Goal: Task Accomplishment & Management: Manage account settings

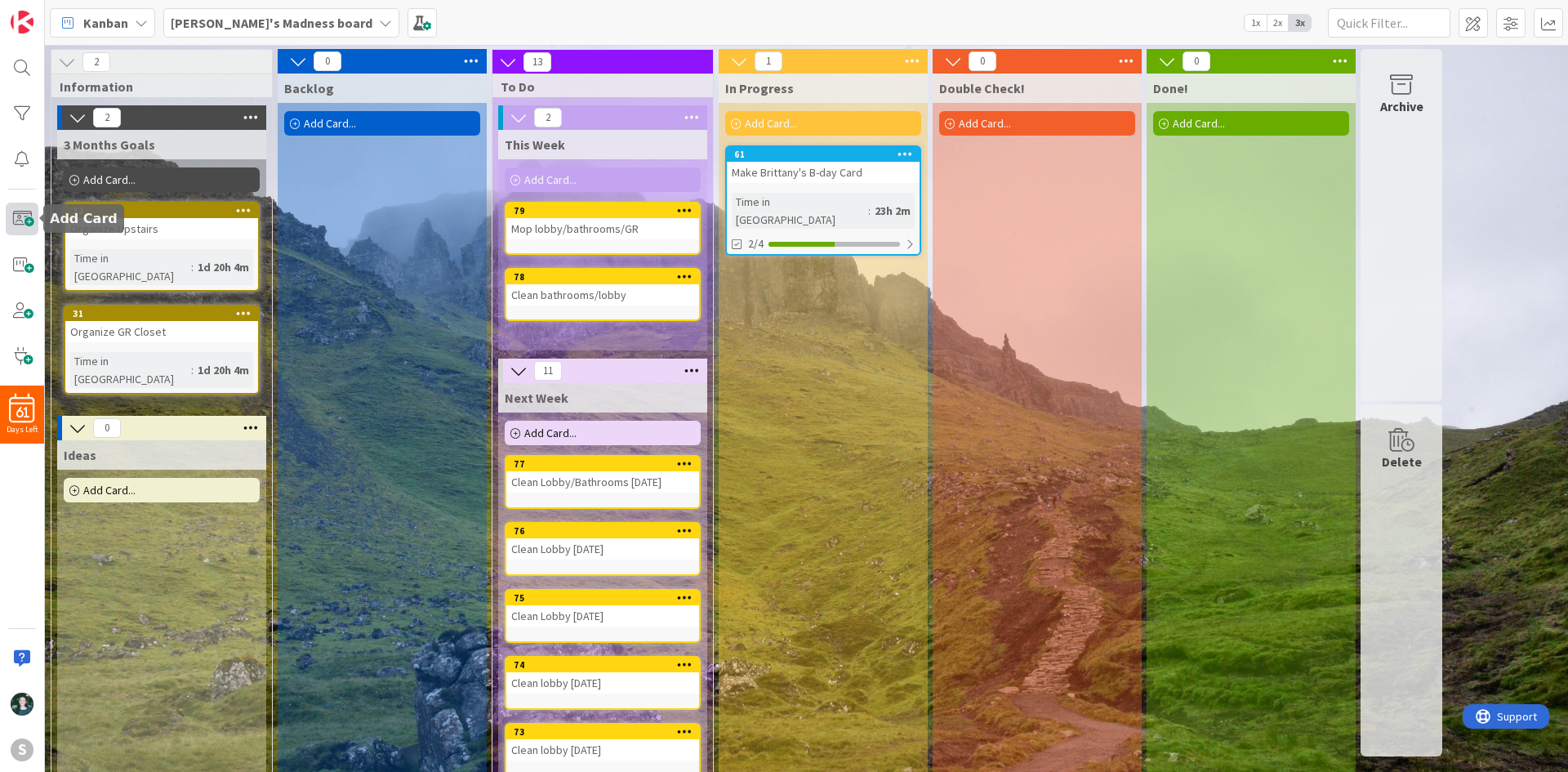
click at [17, 212] on span at bounding box center [22, 218] width 33 height 33
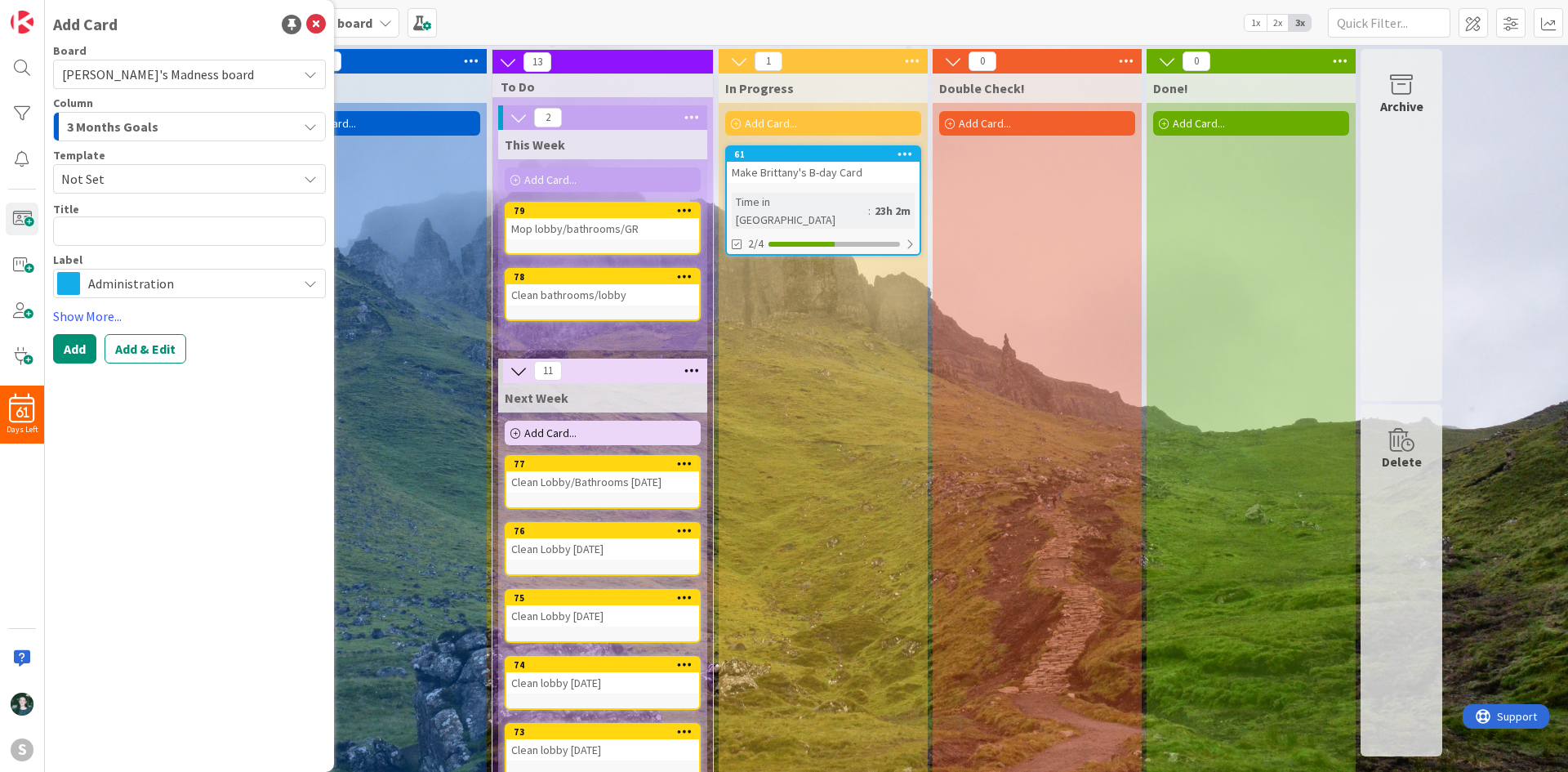
click at [137, 278] on span "Administration" at bounding box center [188, 283] width 201 height 23
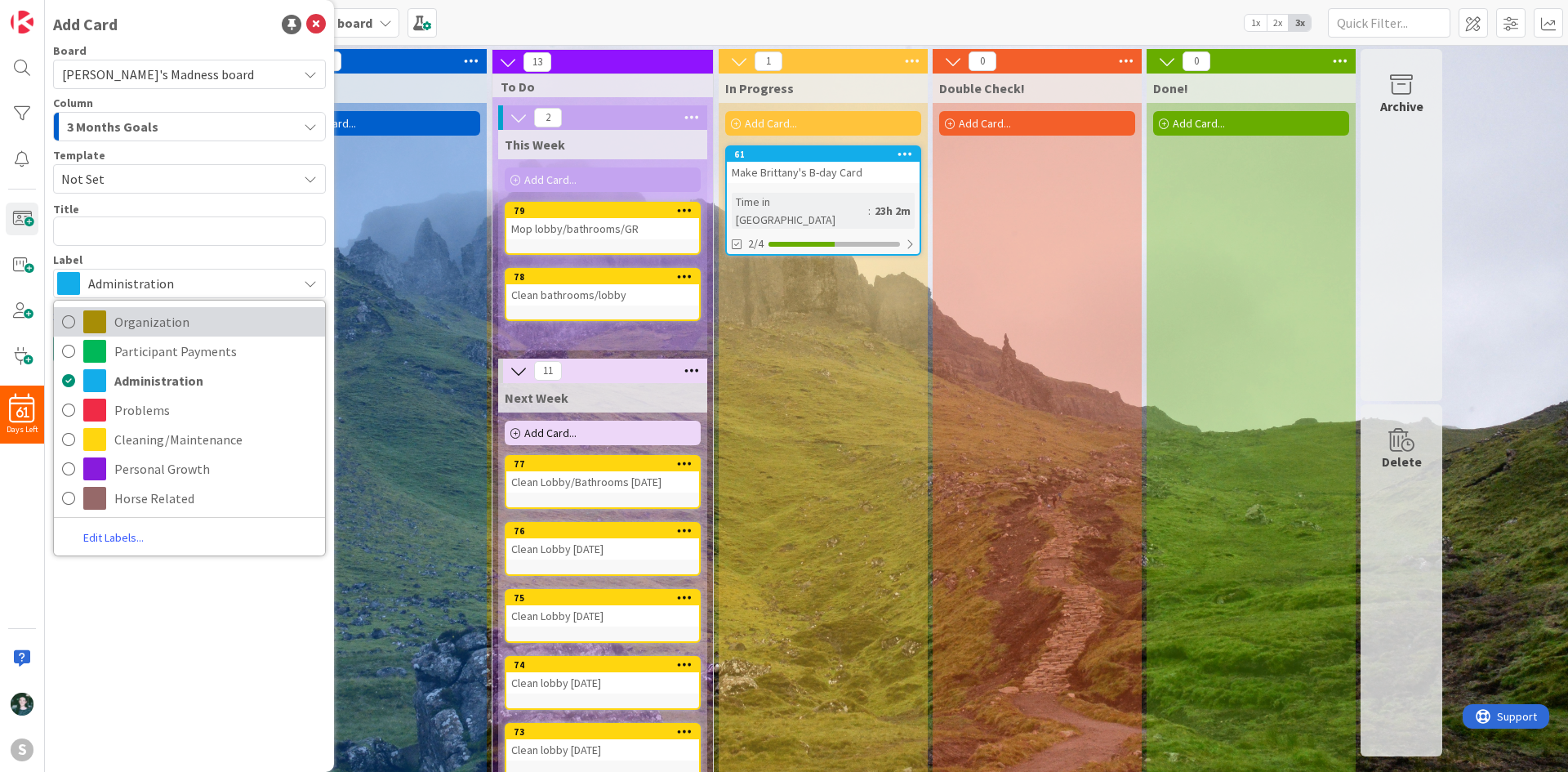
click at [208, 331] on span "Organization" at bounding box center [216, 321] width 202 height 25
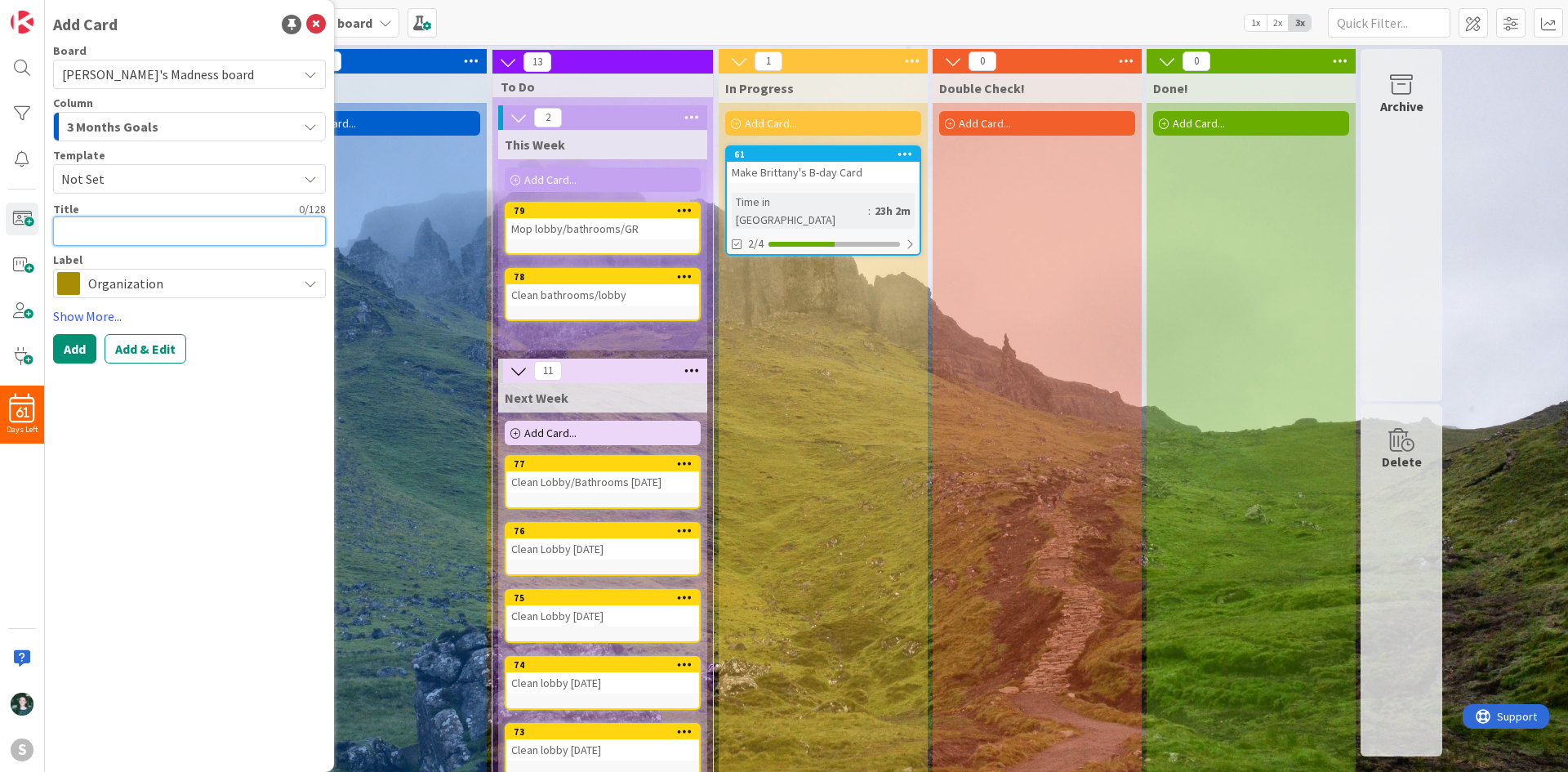
click at [178, 218] on textarea at bounding box center [189, 231] width 273 height 29
type textarea "x"
type textarea "O"
type textarea "x"
type textarea "Or"
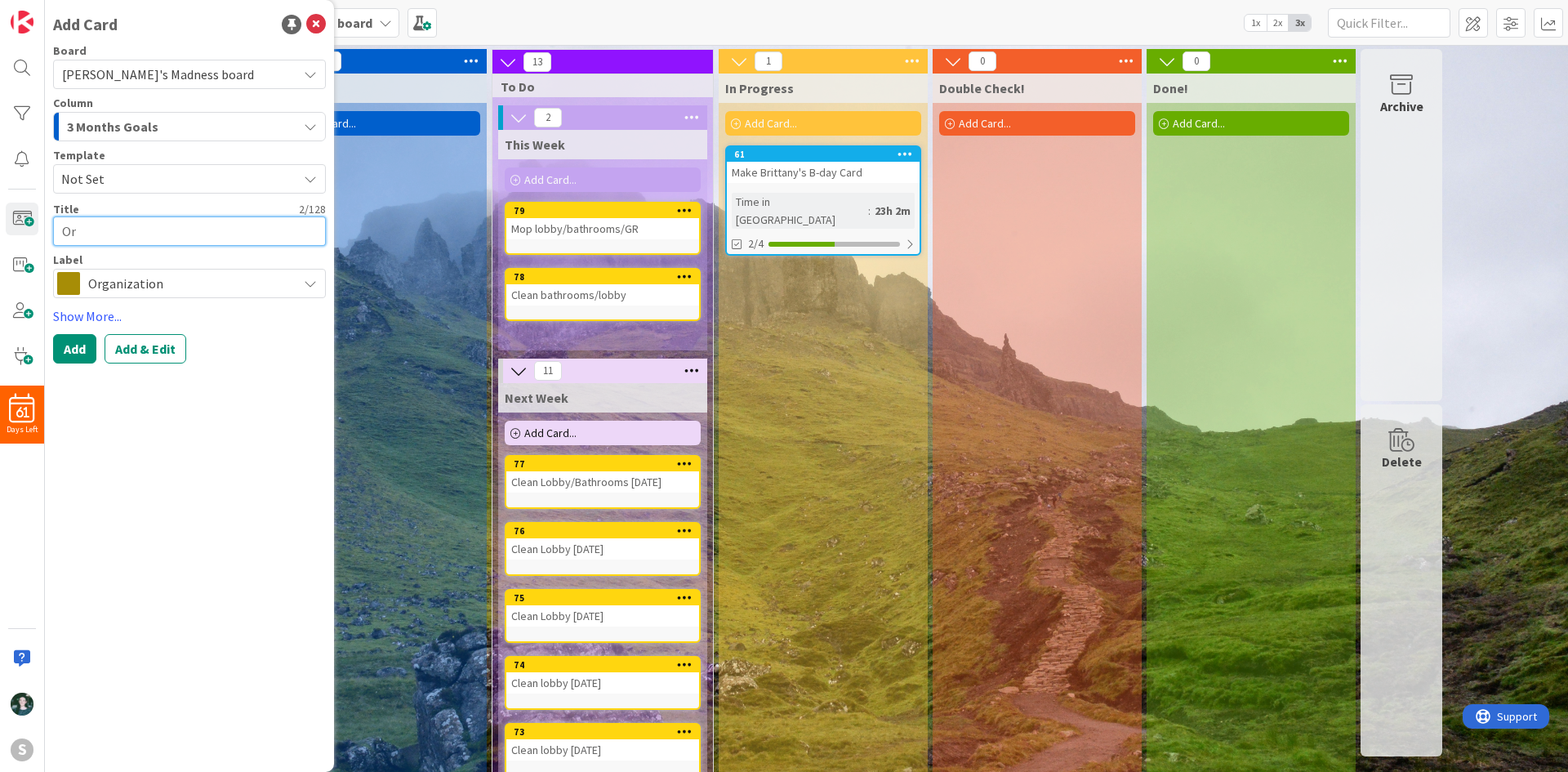
type textarea "x"
type textarea "Org"
type textarea "x"
type textarea "Orga"
type textarea "x"
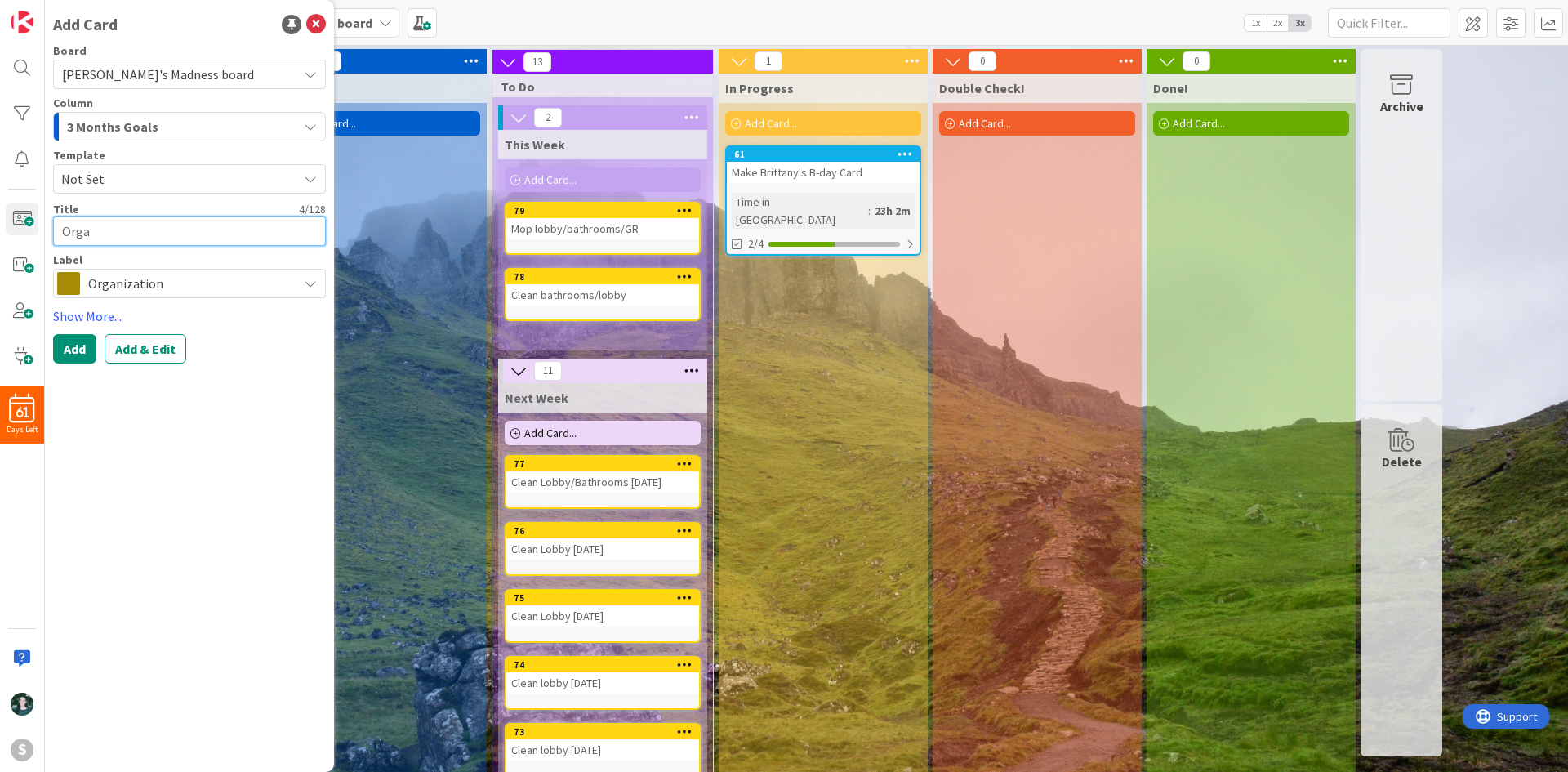
type textarea "Orgab"
type textarea "x"
type textarea "Orgabi"
type textarea "x"
type textarea "Orgabiz"
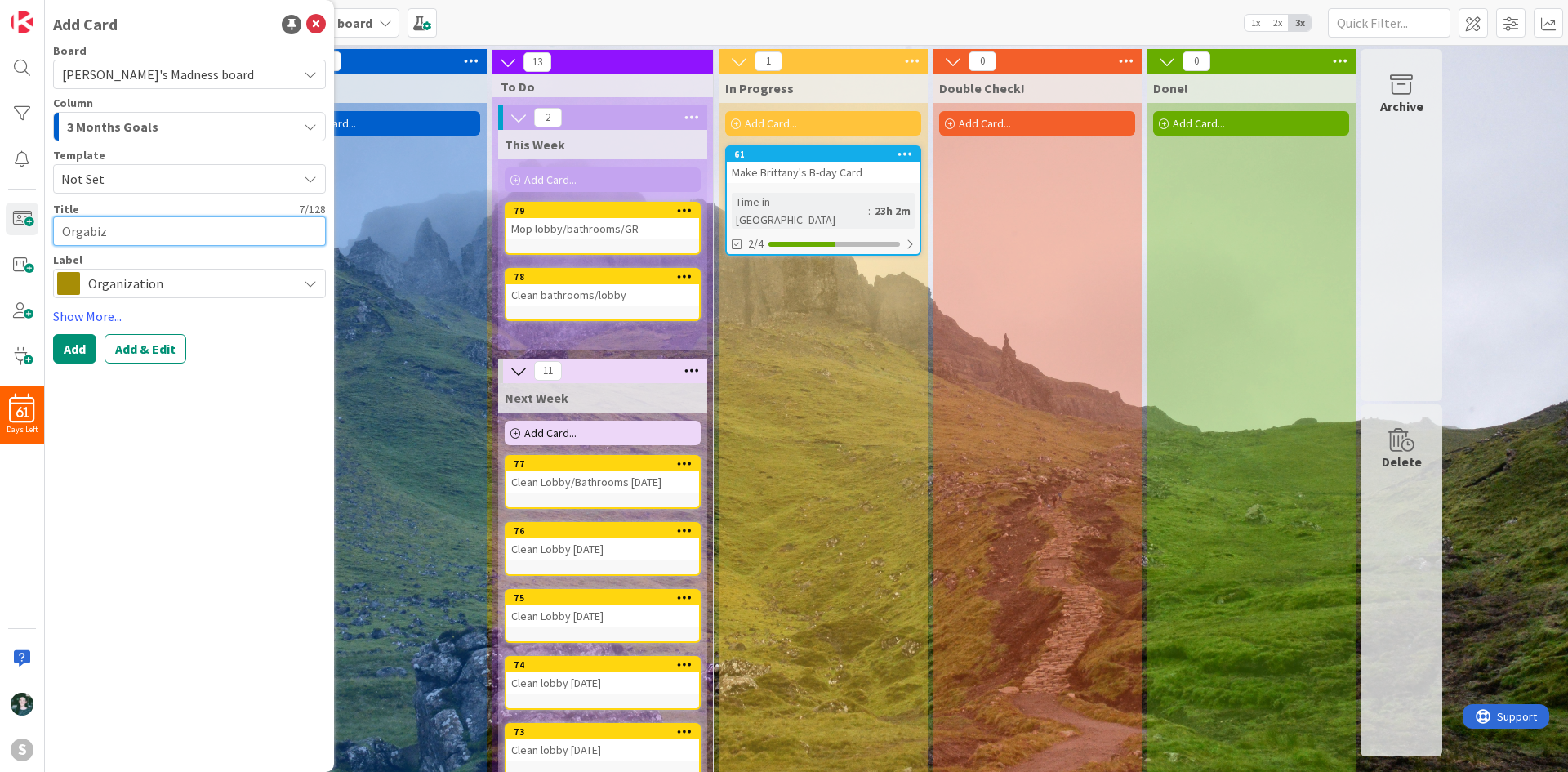
type textarea "x"
type textarea "Orgabize"
type textarea "x"
type textarea "Orgabize"
type textarea "x"
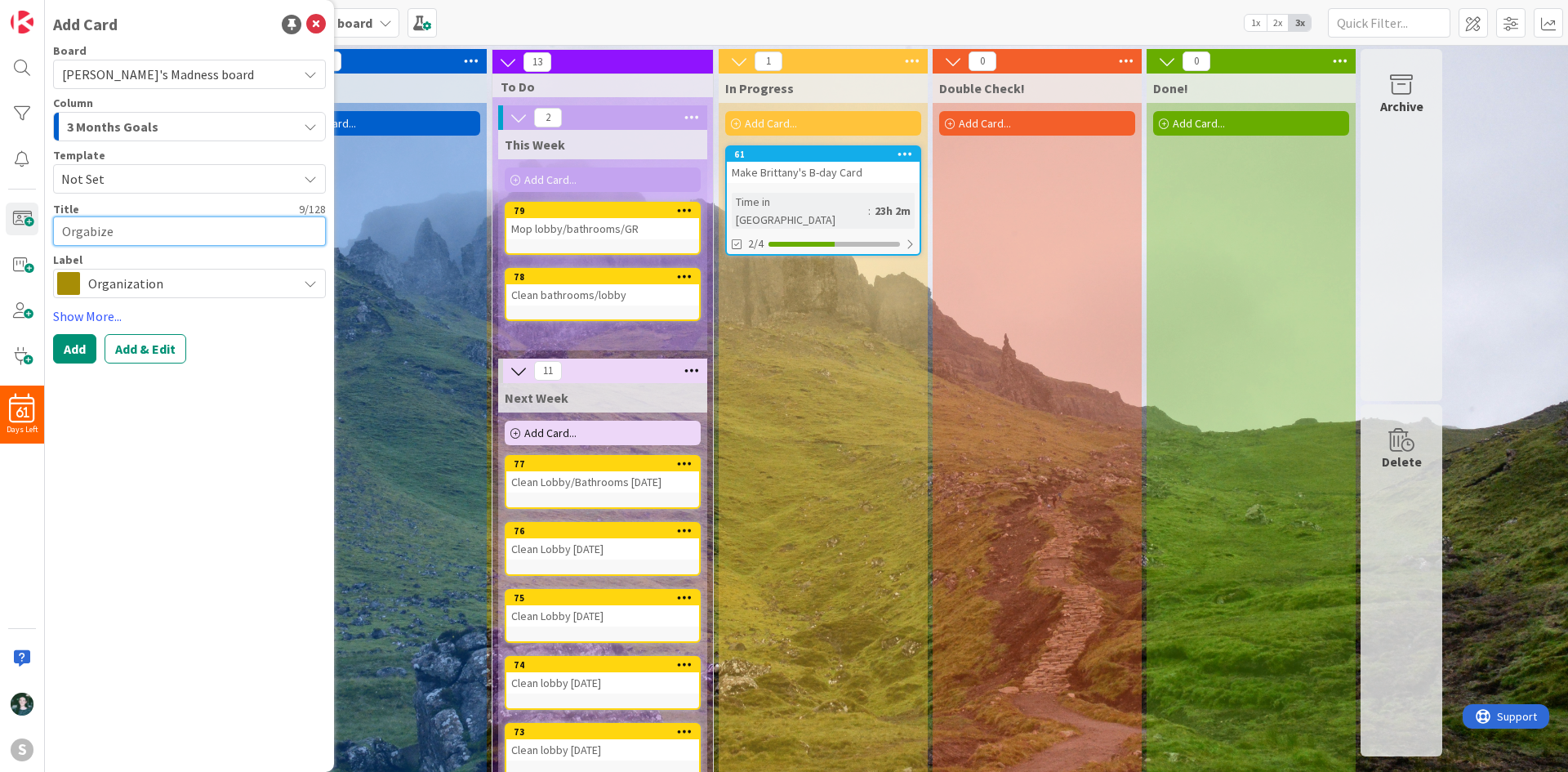
type textarea "Orgabize"
type textarea "x"
type textarea "Orgabiz"
type textarea "x"
type textarea "Orgabi"
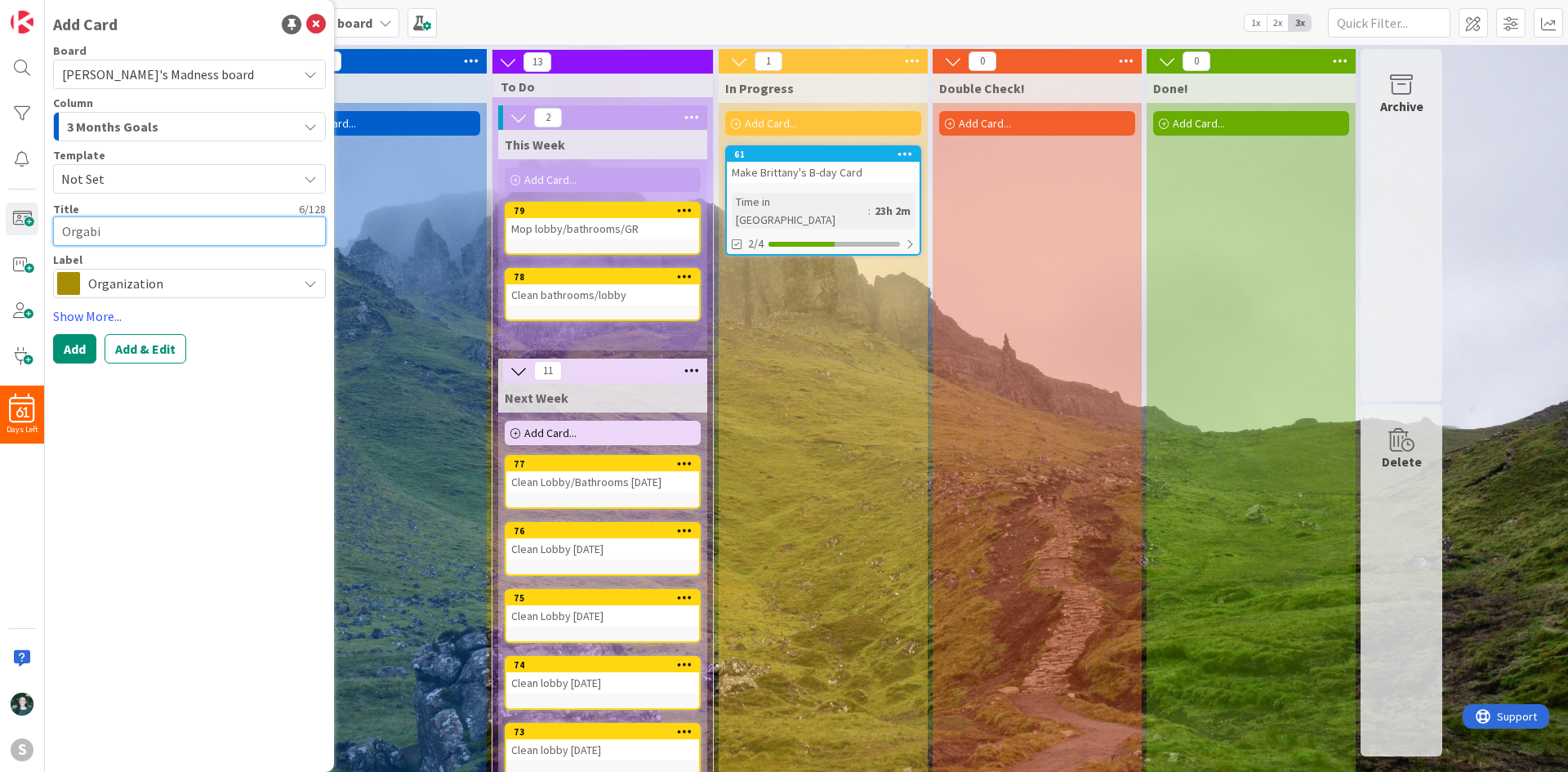
type textarea "x"
type textarea "Orgab"
type textarea "x"
type textarea "Orga"
type textarea "x"
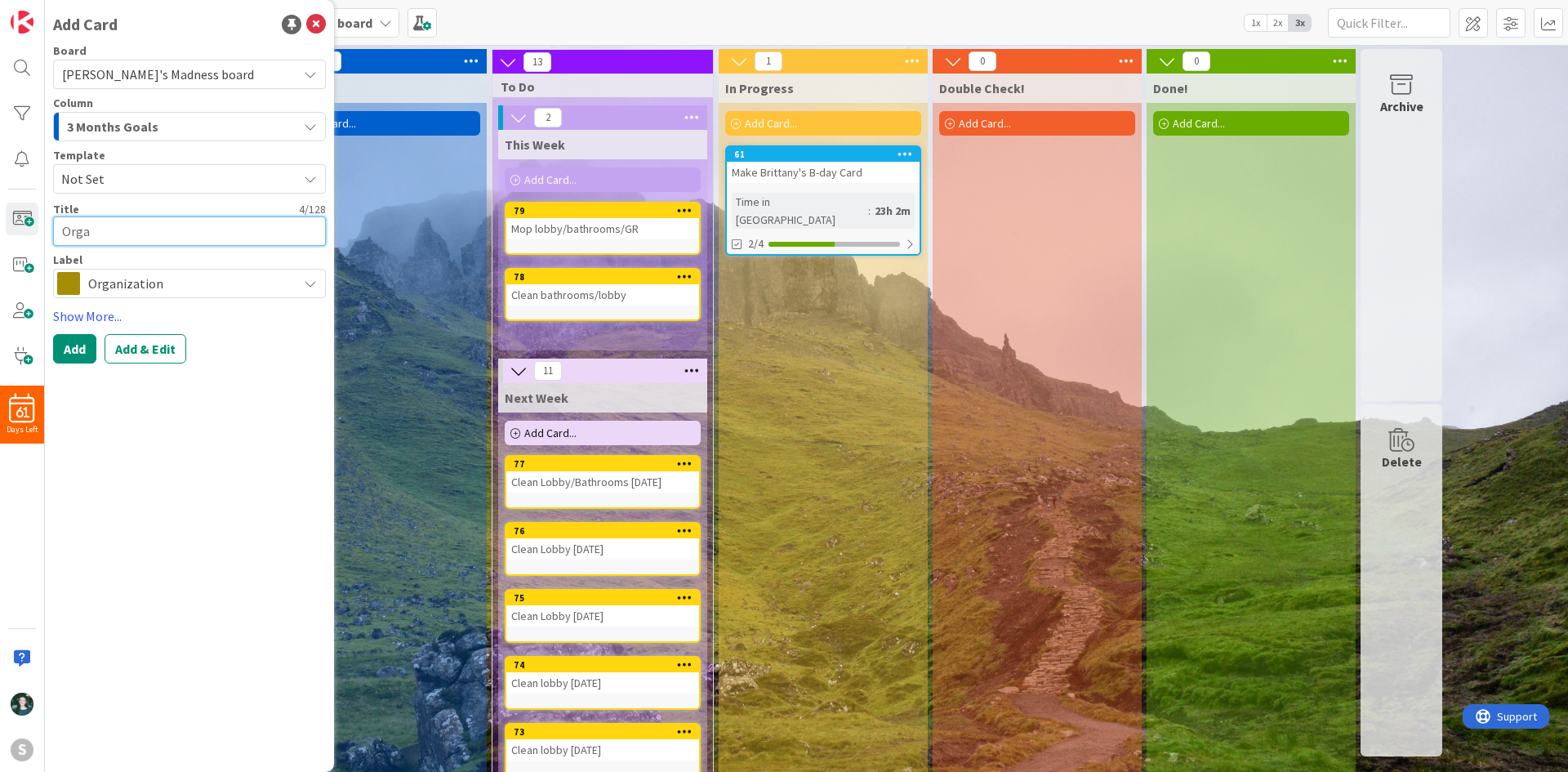
type textarea "Orgab"
type textarea "x"
type textarea "Orgabi"
type textarea "x"
type textarea "Orgabiz"
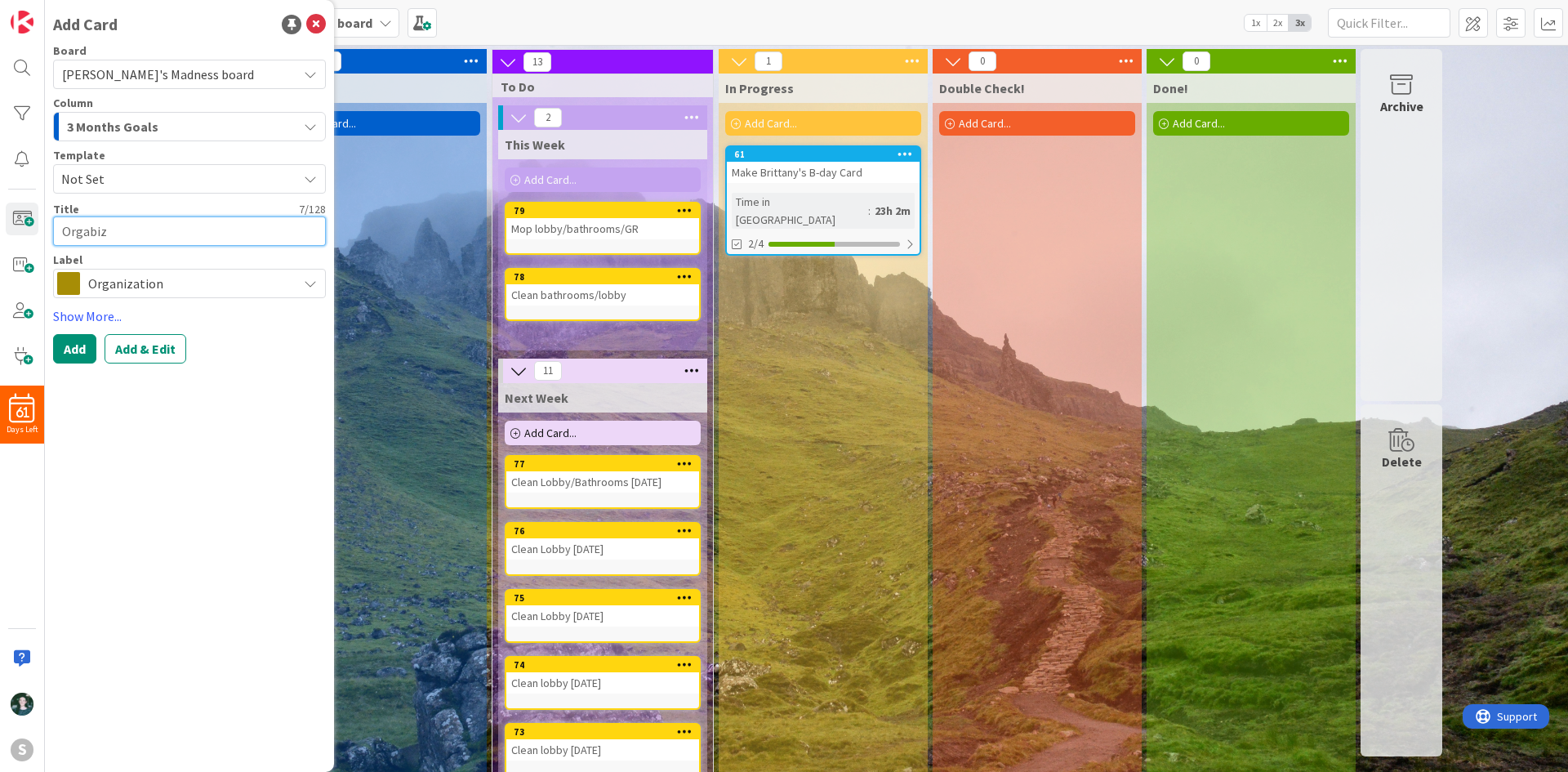
type textarea "x"
type textarea "Orgabize"
type textarea "x"
type textarea "Orgabize"
type textarea "x"
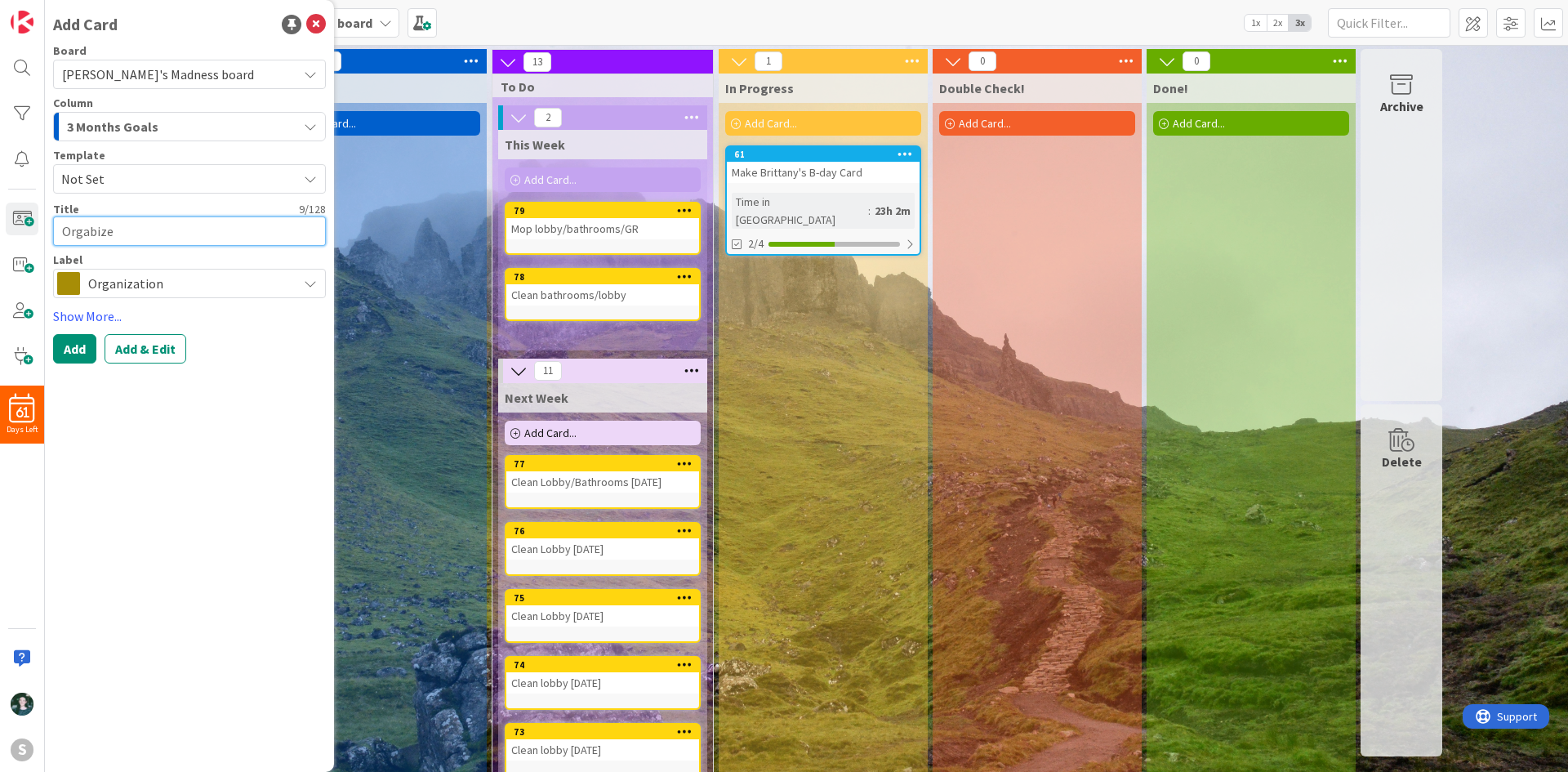
type textarea "Organize"
click at [131, 237] on textarea "Organize" at bounding box center [189, 231] width 273 height 29
type textarea "x"
type textarea "Organize J"
type textarea "x"
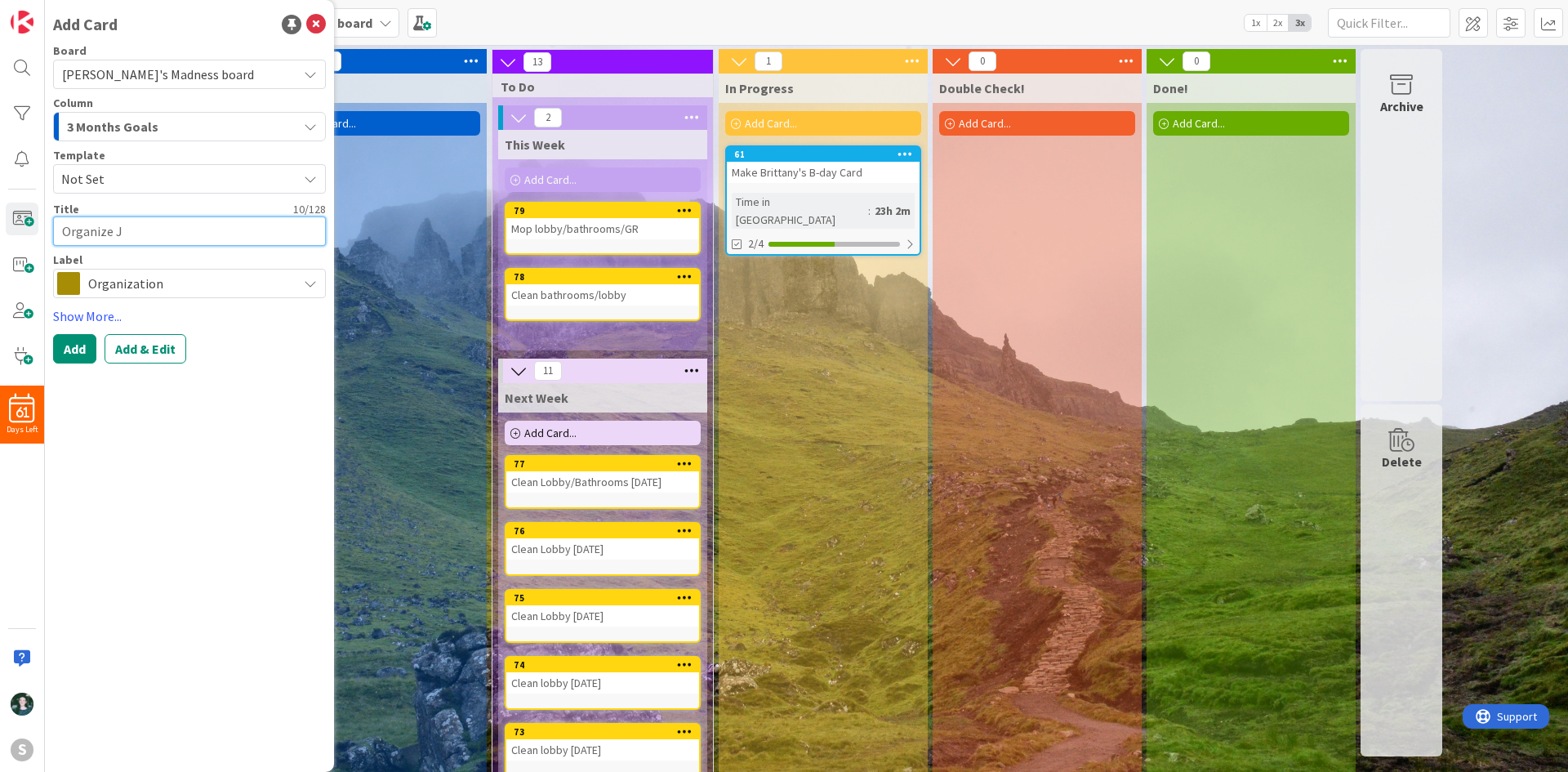
type textarea "Organize [PERSON_NAME]"
type textarea "x"
type textarea "Organize Jan"
type textarea "x"
type textarea "Organize Jani"
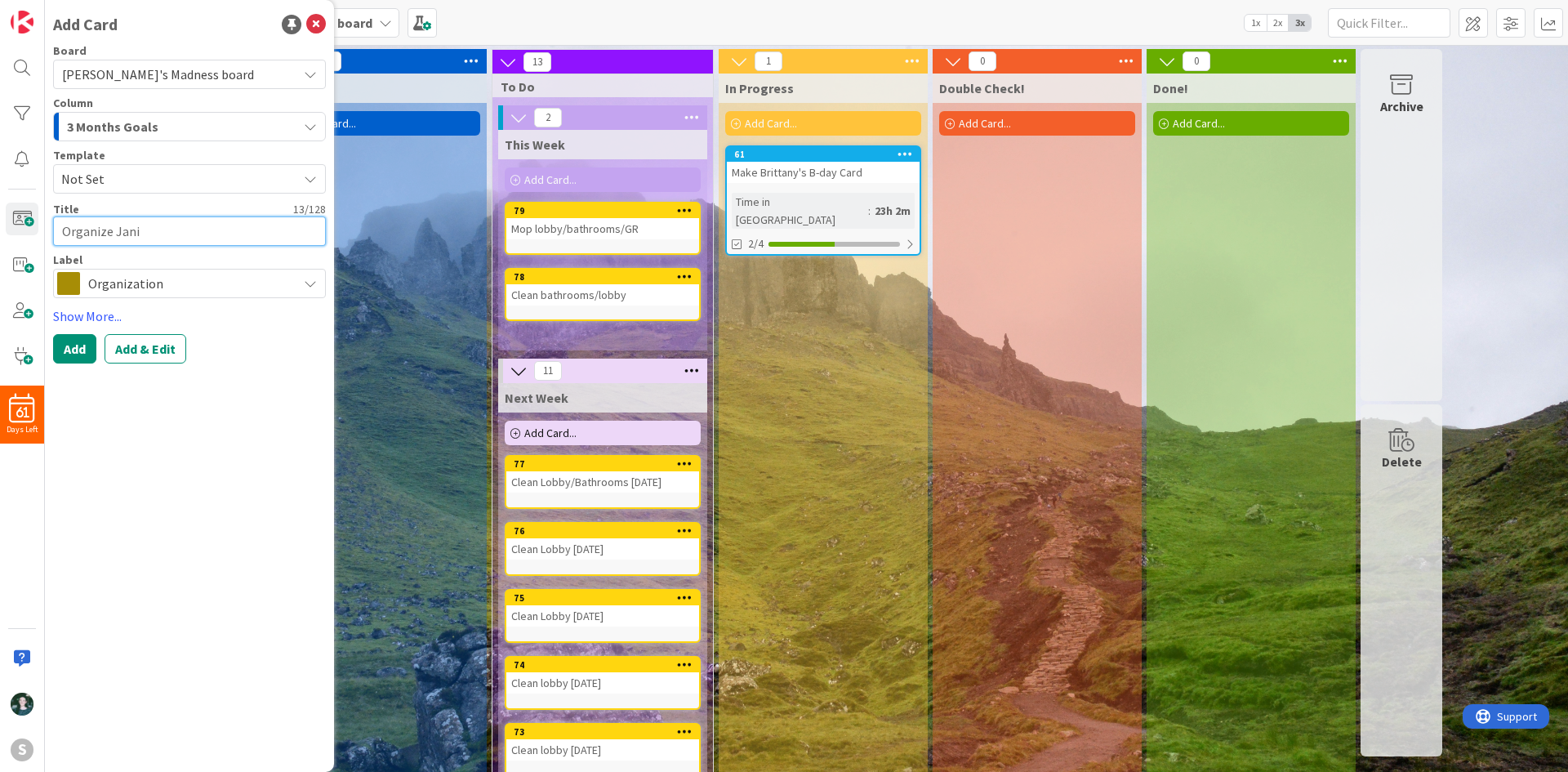
type textarea "x"
type textarea "Organize [PERSON_NAME]"
type textarea "x"
type textarea "Organize Janito"
type textarea "x"
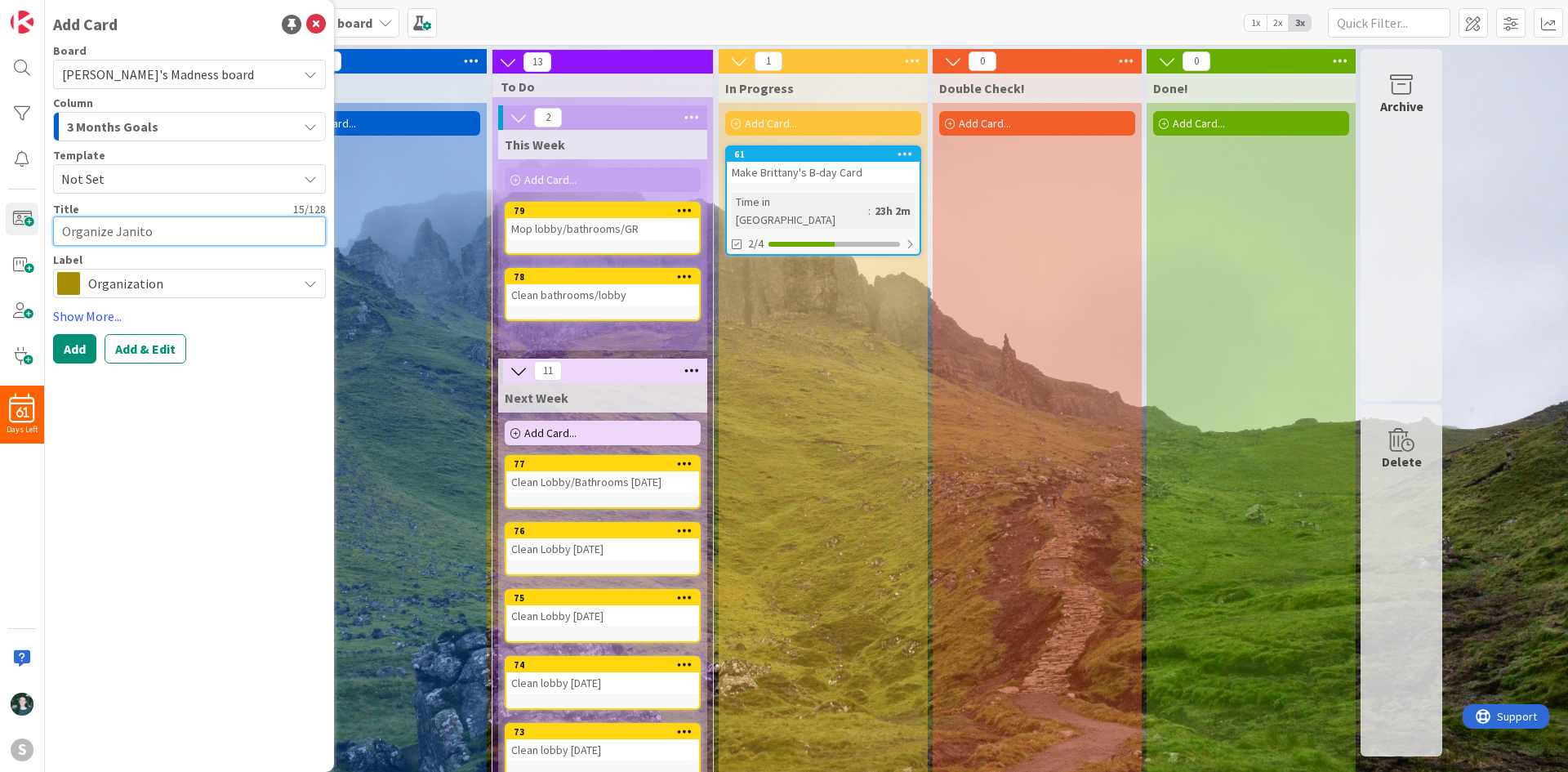
type textarea "Organize Janitor"
type textarea "x"
type textarea "Organize Janitor'"
type textarea "x"
type textarea "Organize Janitor's"
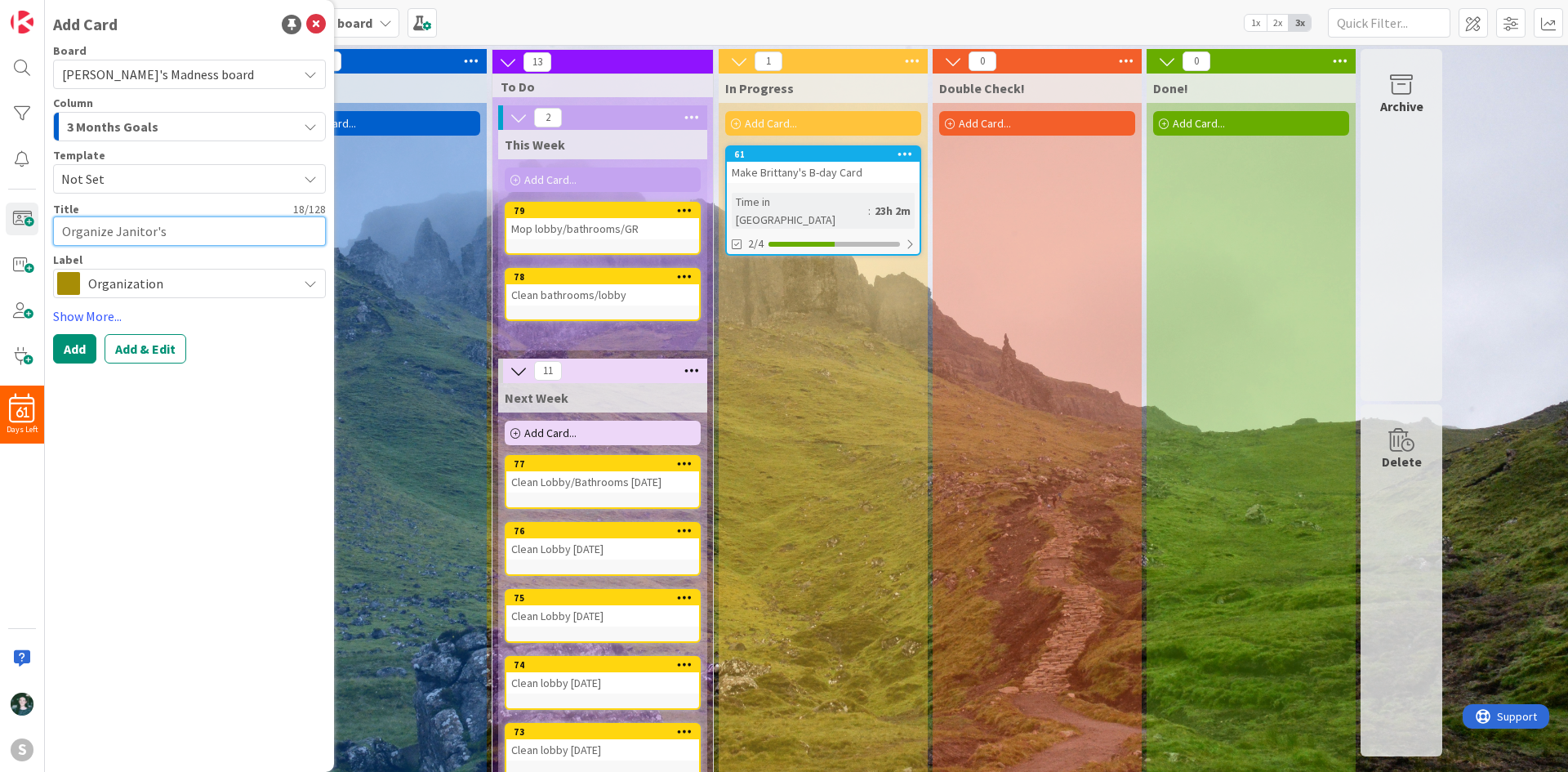
type textarea "x"
type textarea "Organize Janitor's"
type textarea "x"
type textarea "Organize [PERSON_NAME]'s C"
type textarea "x"
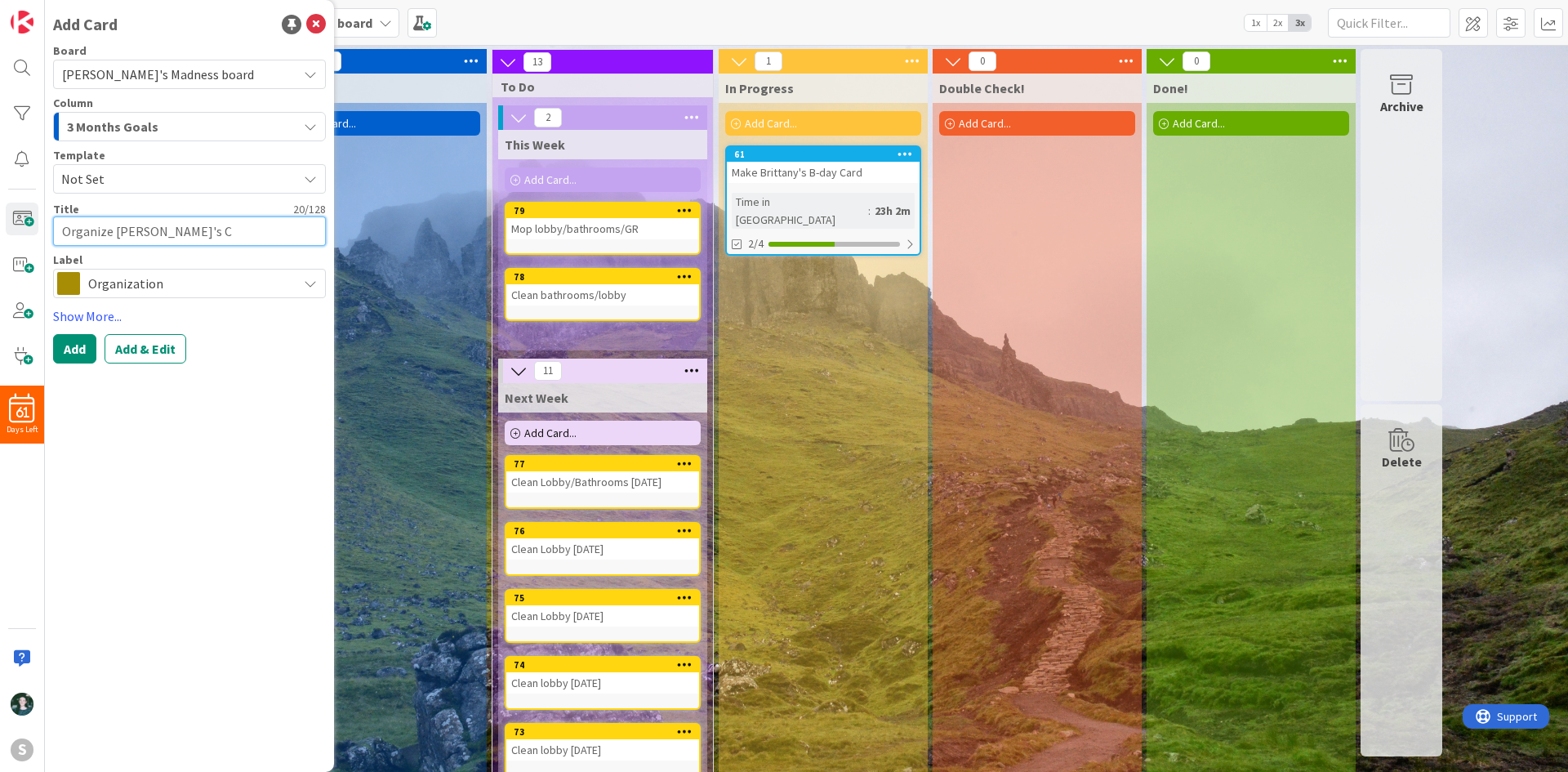
type textarea "Organize [PERSON_NAME]'s Cl"
type textarea "x"
type textarea "Organize [PERSON_NAME]'s Clo"
type textarea "x"
type textarea "Organize [PERSON_NAME]'s Clos"
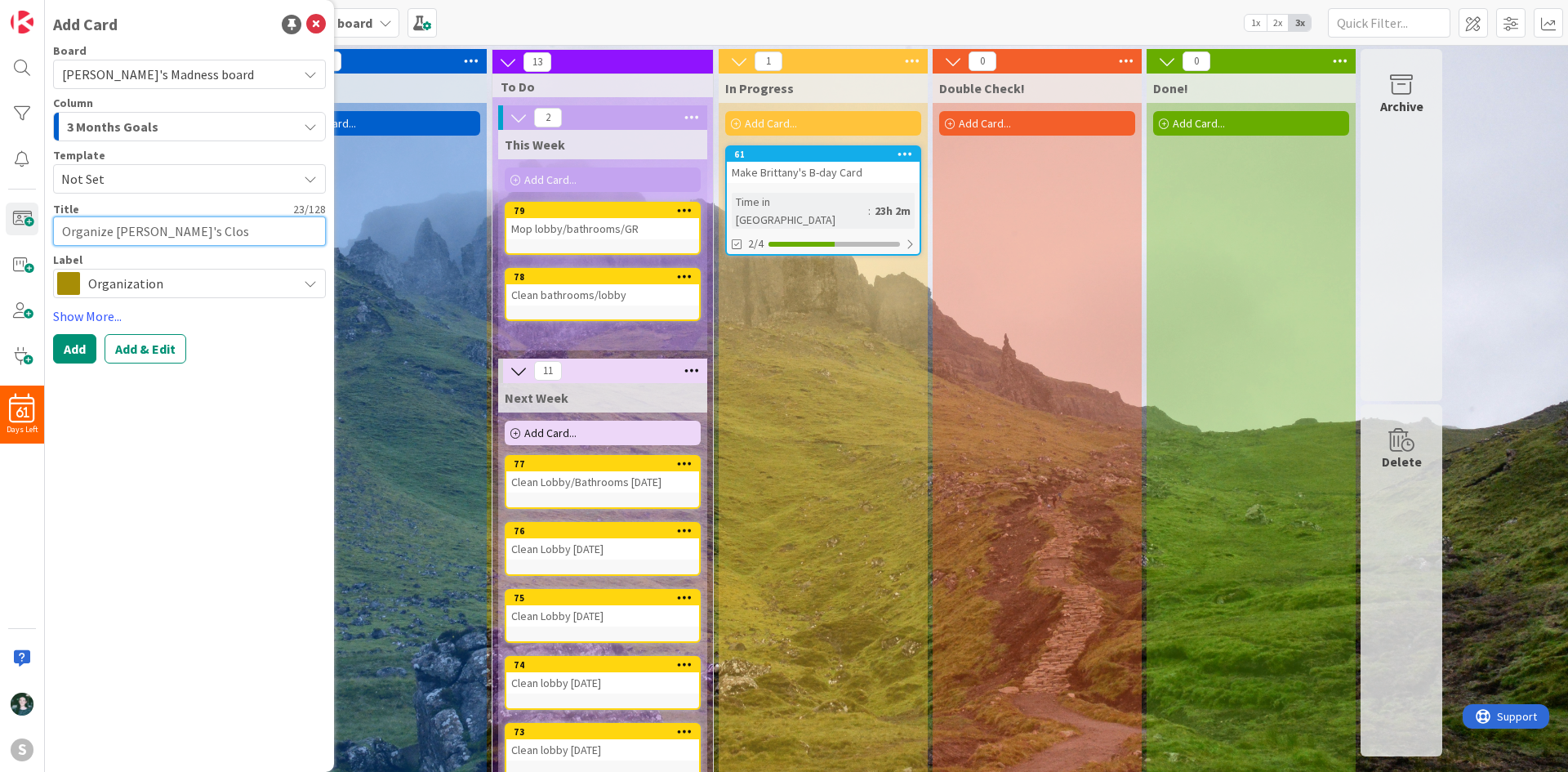
type textarea "x"
type textarea "Organize Janitor's Close"
type textarea "x"
type textarea "Organize Janitor's Closet"
click at [162, 135] on div "3 Months Goals" at bounding box center [179, 127] width 234 height 26
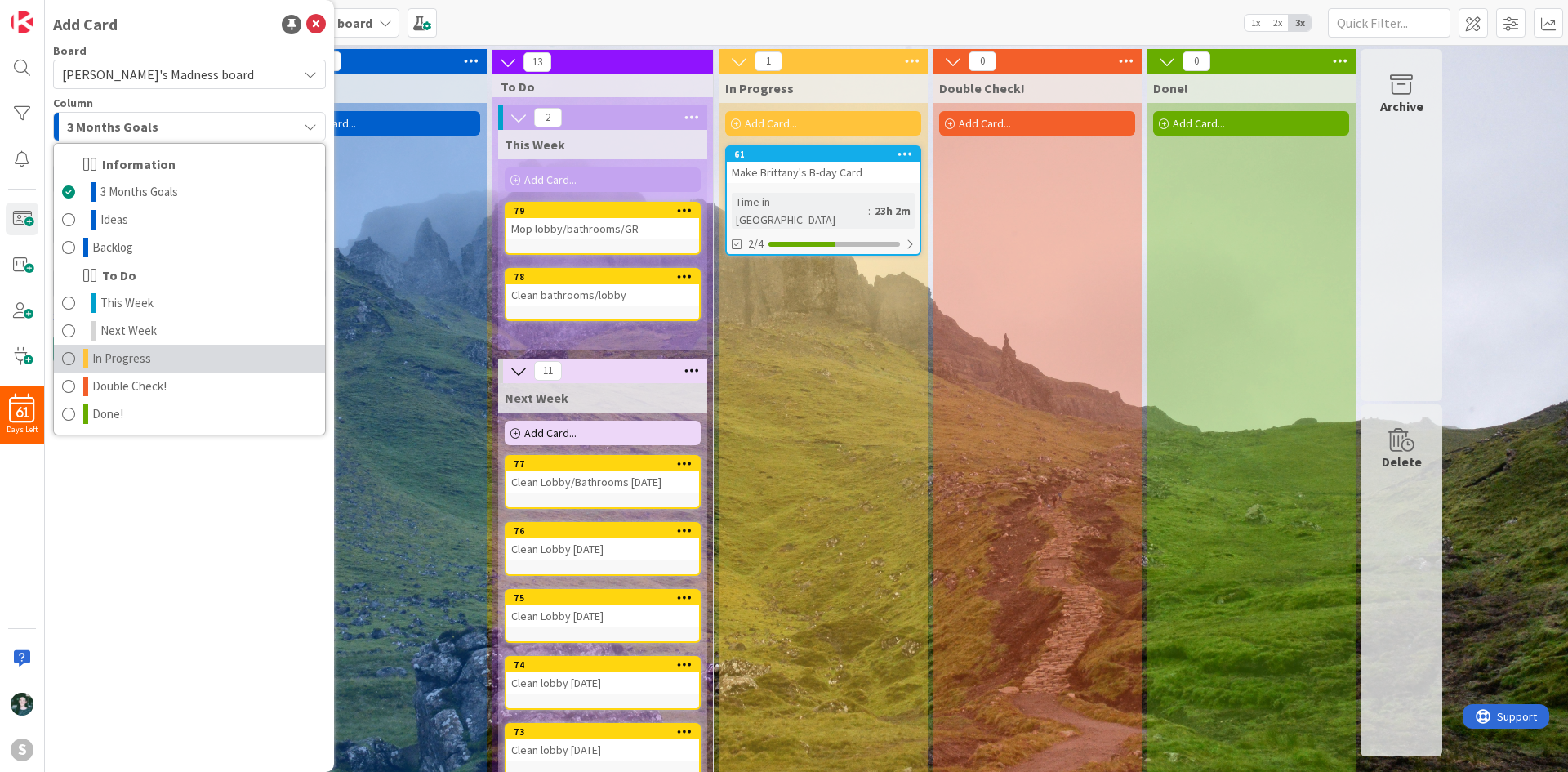
click at [169, 352] on link "In Progress" at bounding box center [189, 359] width 271 height 27
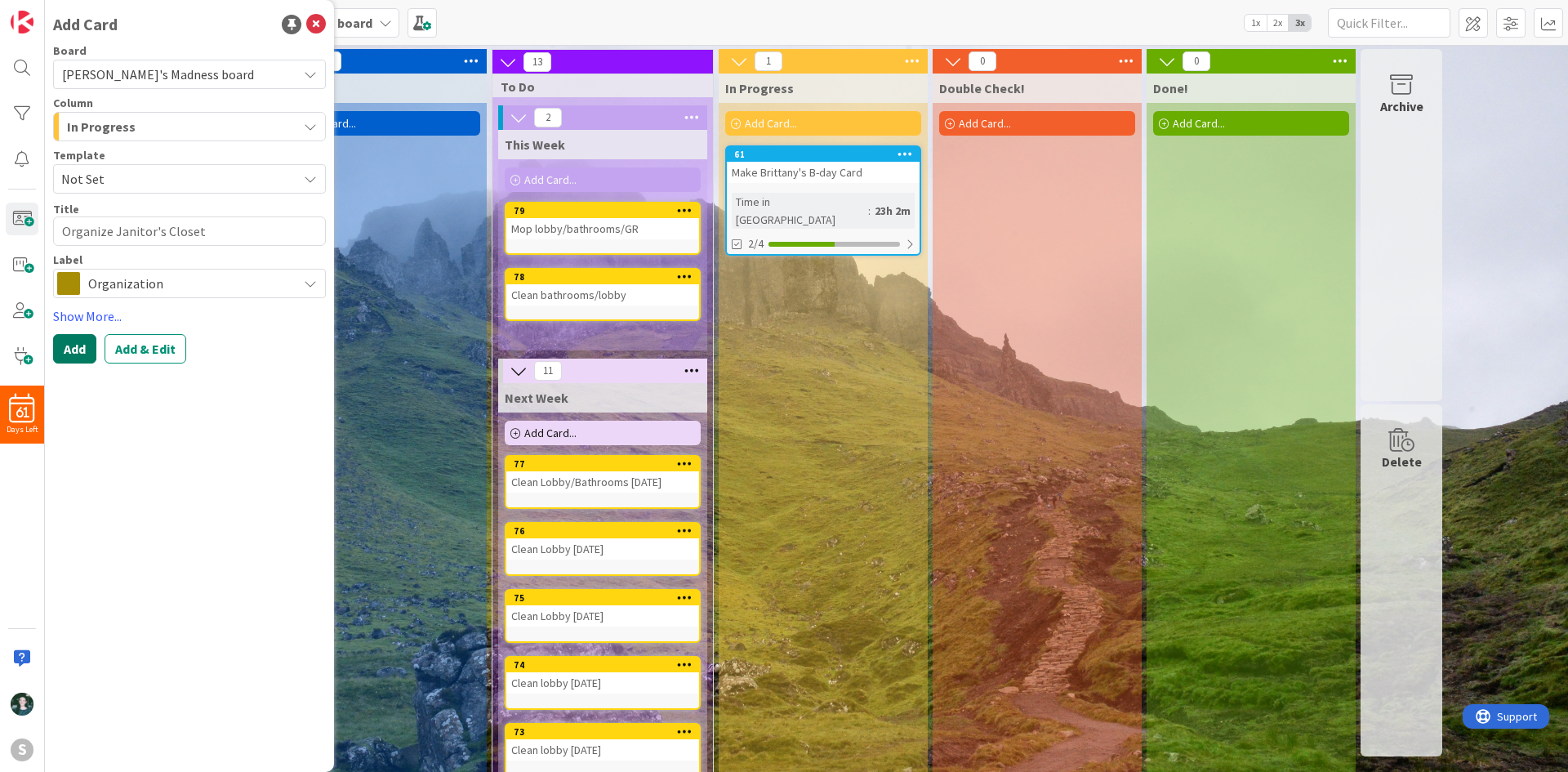
click at [78, 348] on button "Add" at bounding box center [75, 349] width 44 height 29
type textarea "x"
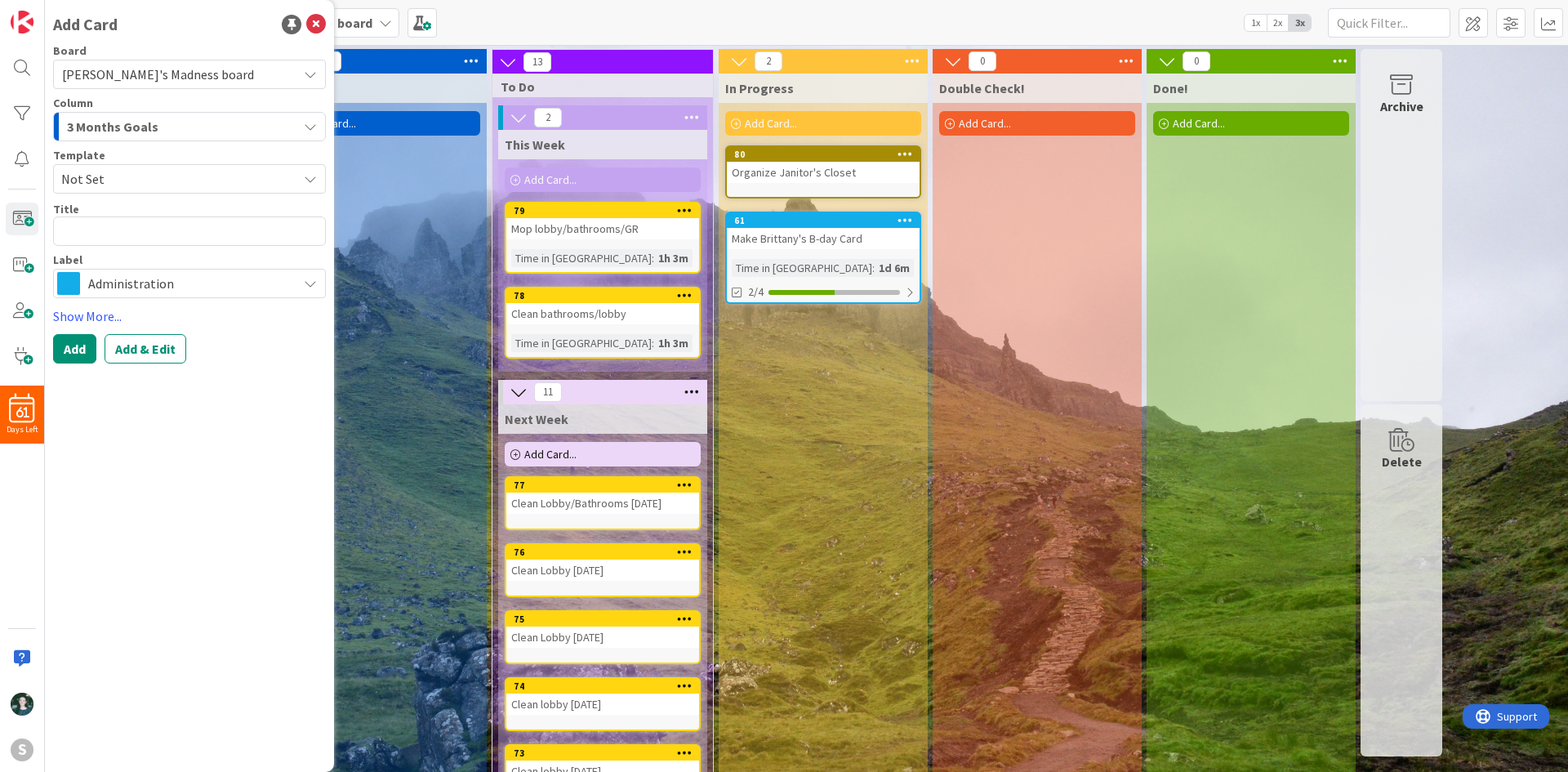
click at [932, 408] on div "0 Double Check! Add Card..." at bounding box center [1037, 625] width 214 height 1153
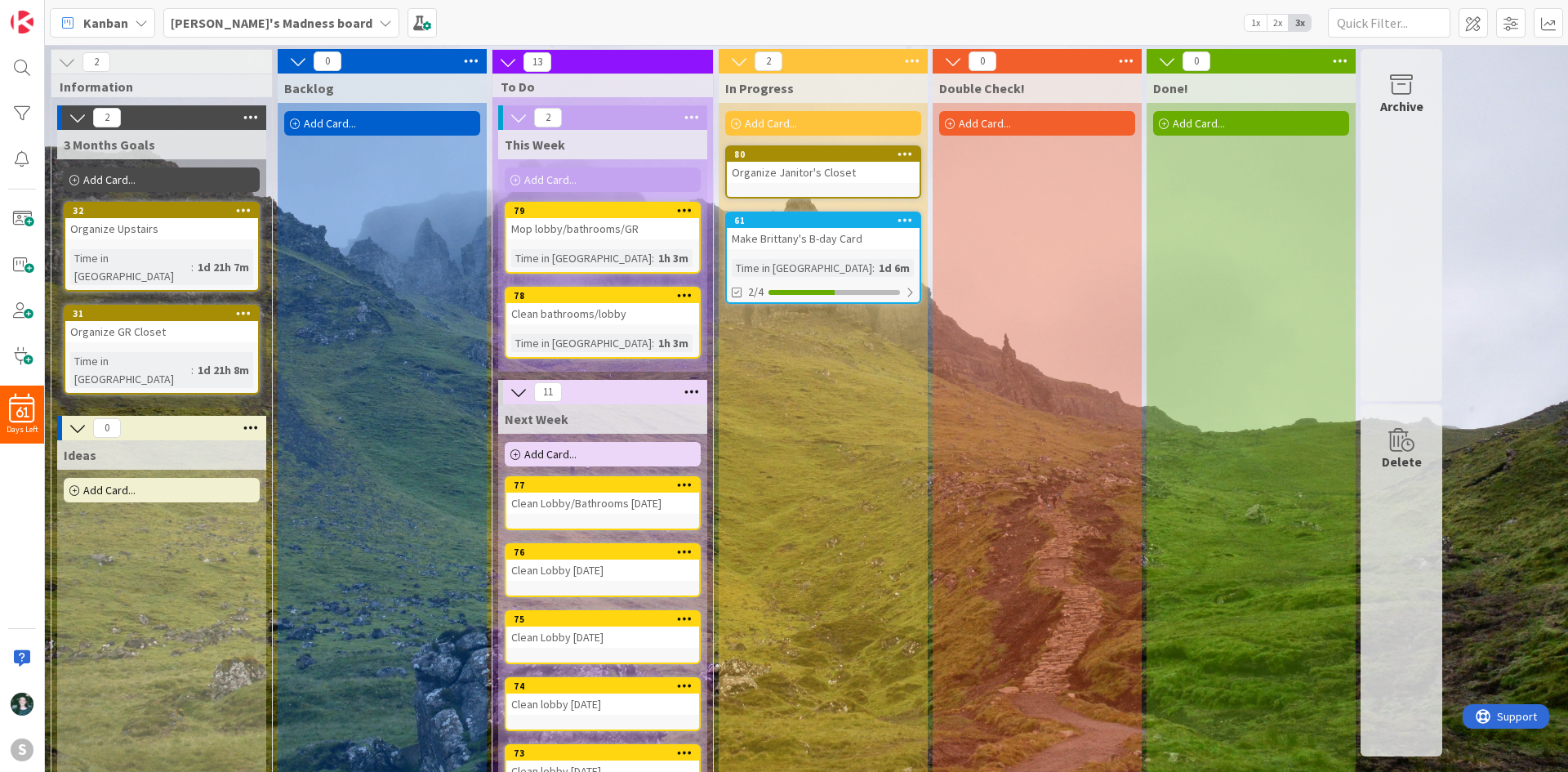
click at [379, 18] on icon at bounding box center [385, 23] width 13 height 13
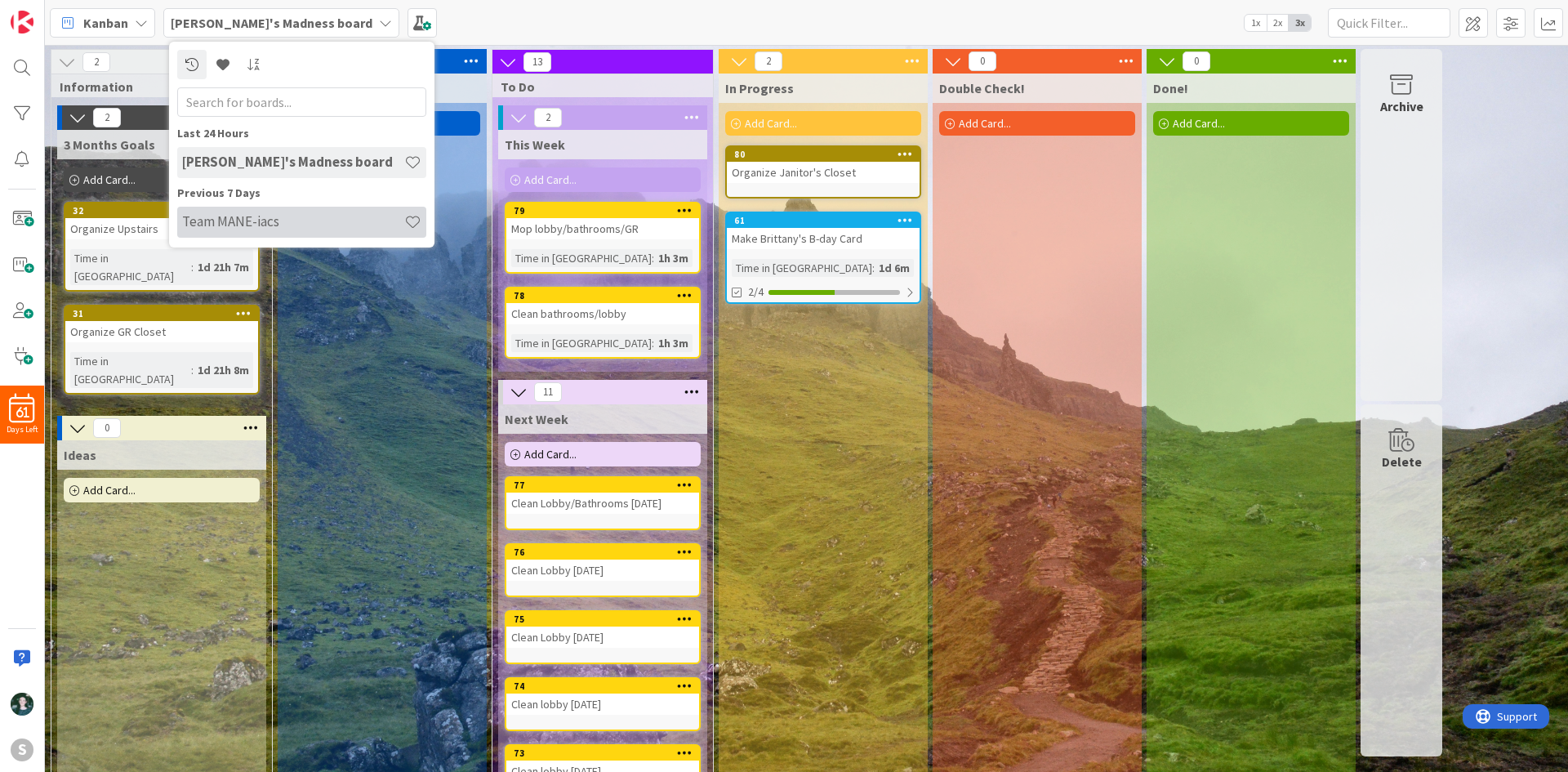
click at [258, 220] on h4 "Team MANE-iacs" at bounding box center [293, 221] width 222 height 16
type textarea "x"
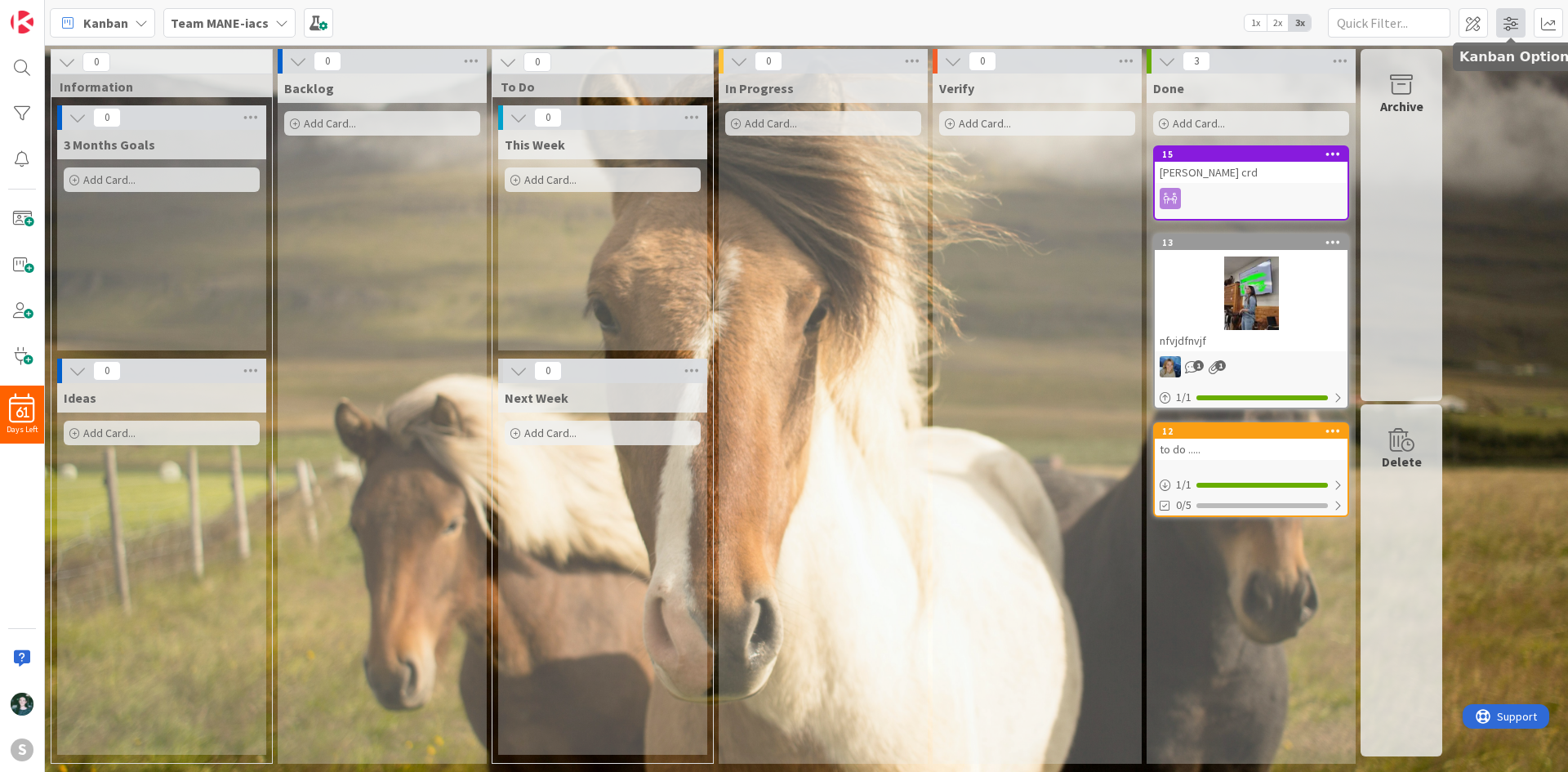
click at [1502, 29] on span at bounding box center [1511, 23] width 29 height 29
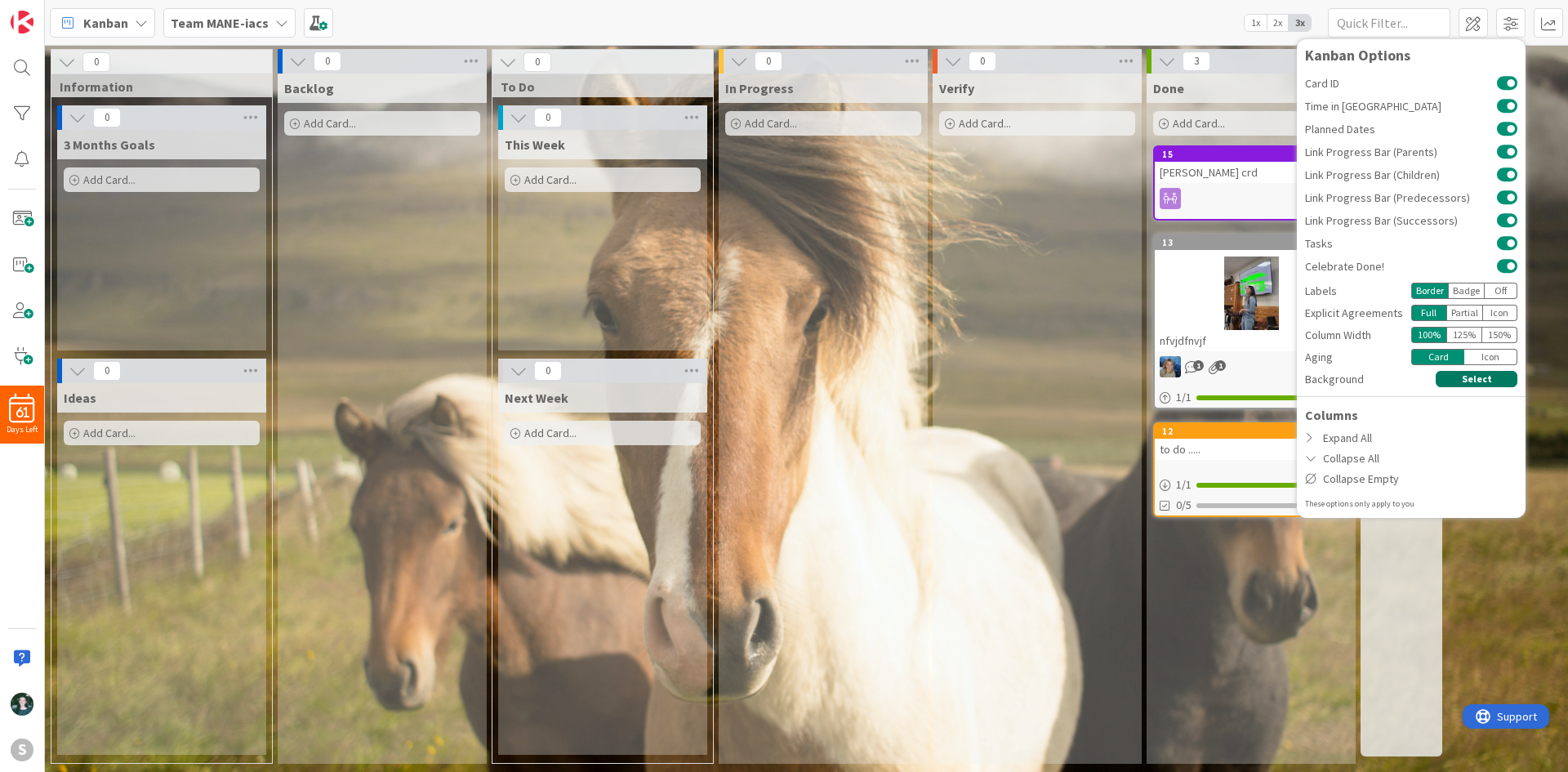
click at [1485, 377] on button "Select" at bounding box center [1477, 379] width 82 height 16
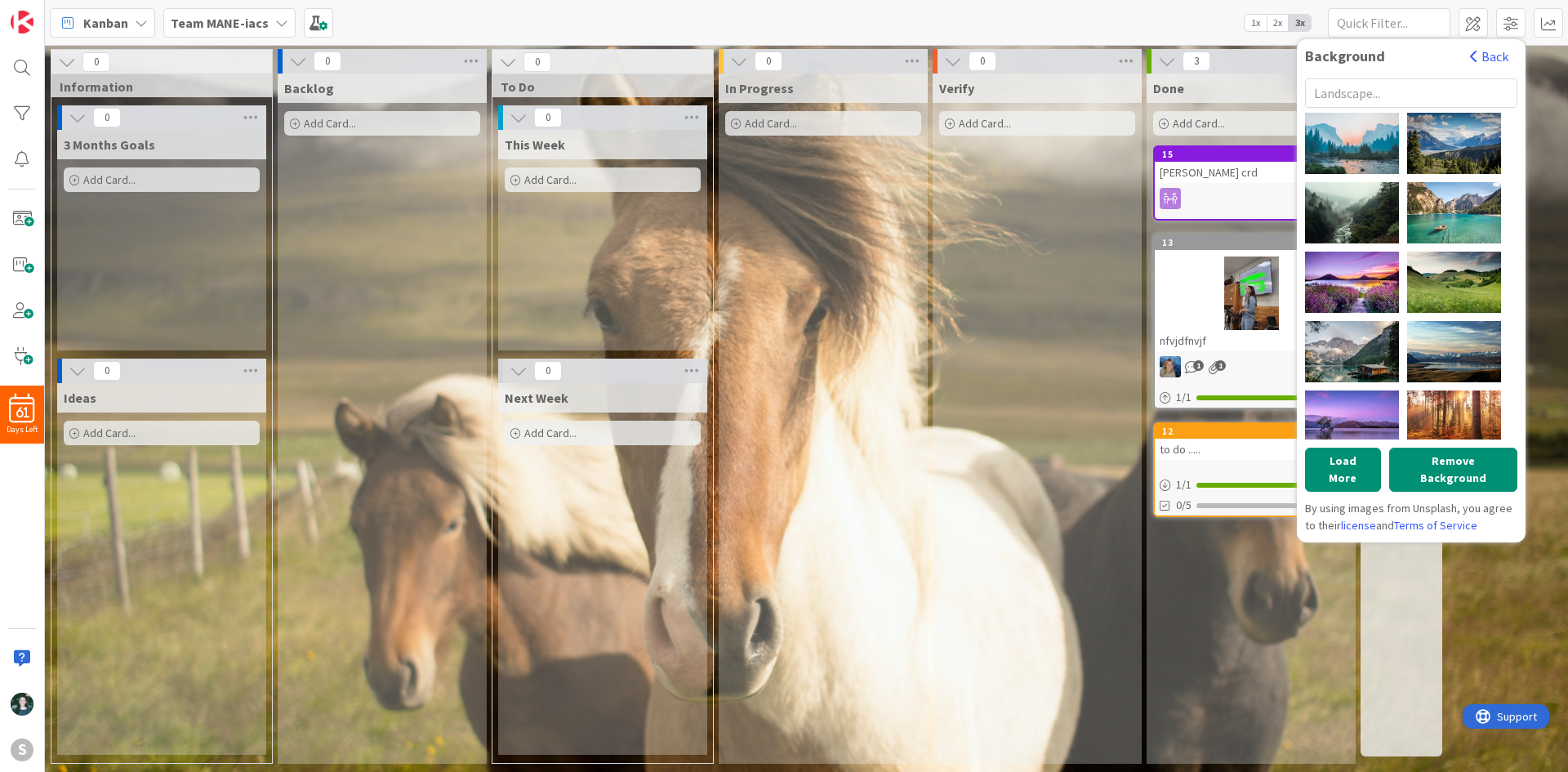
click at [1403, 86] on input "text" at bounding box center [1410, 93] width 212 height 29
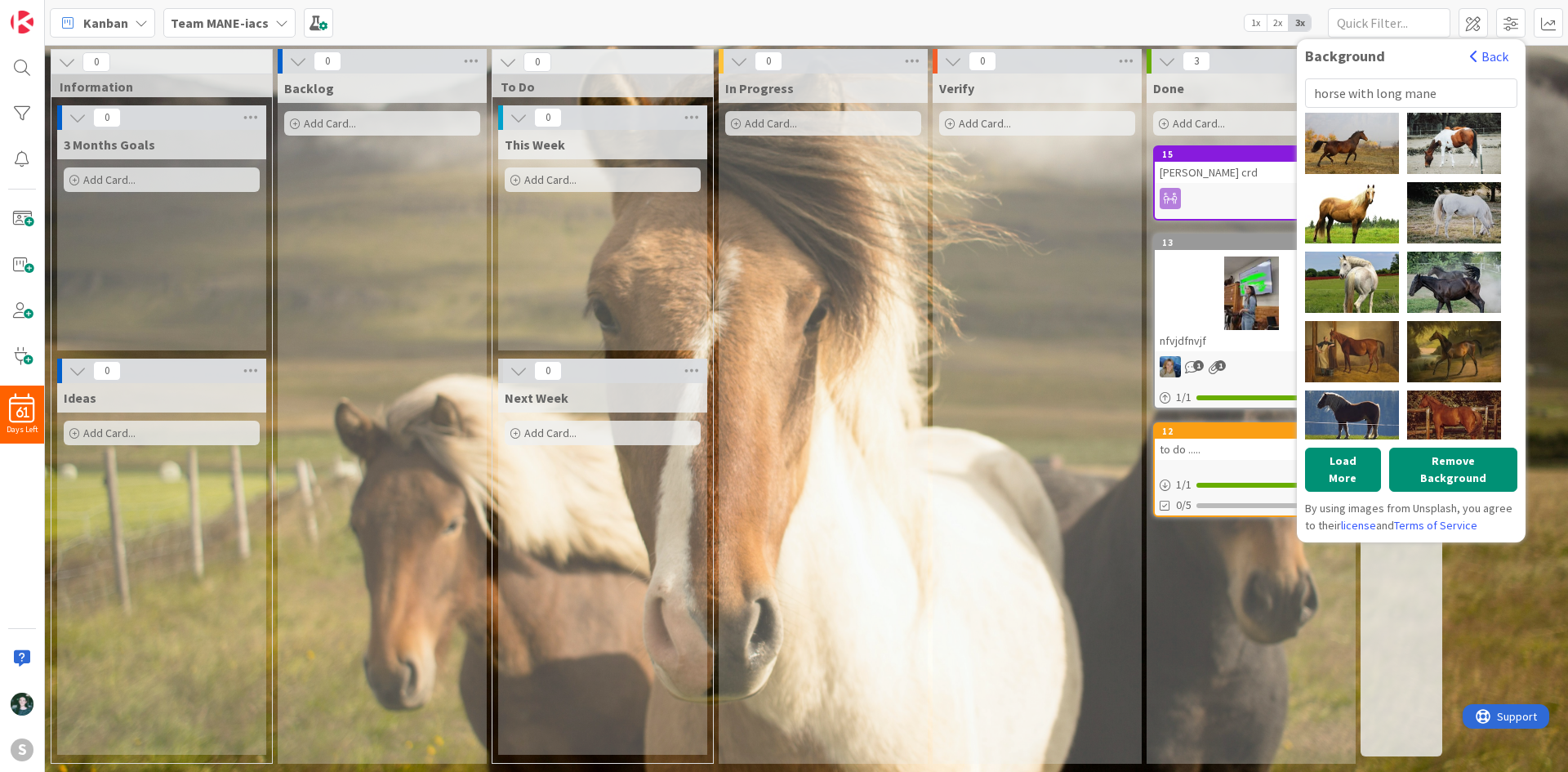
click at [1451, 88] on input "horse with long mane" at bounding box center [1410, 93] width 212 height 29
type input "h"
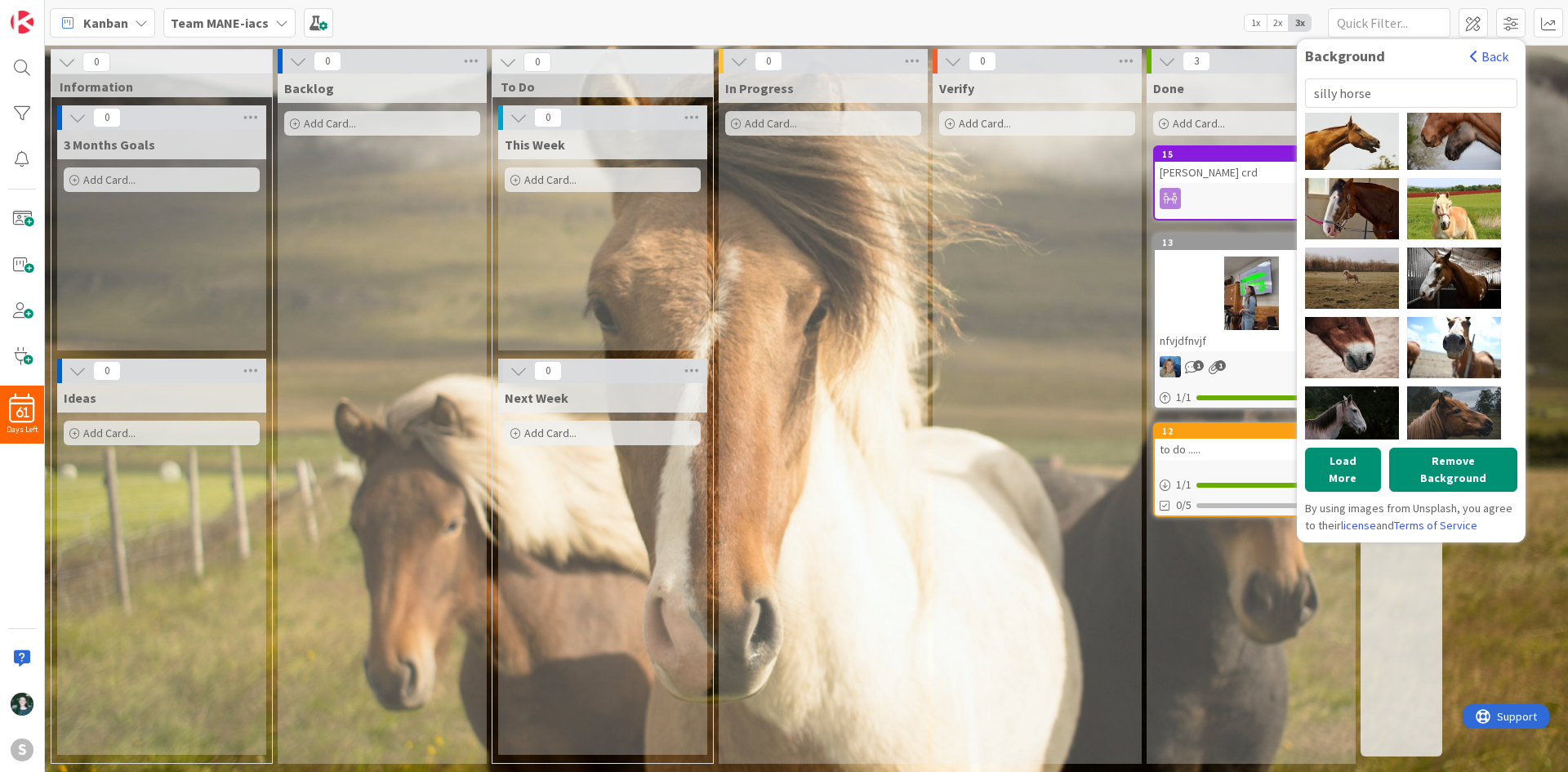
scroll to position [706, 0]
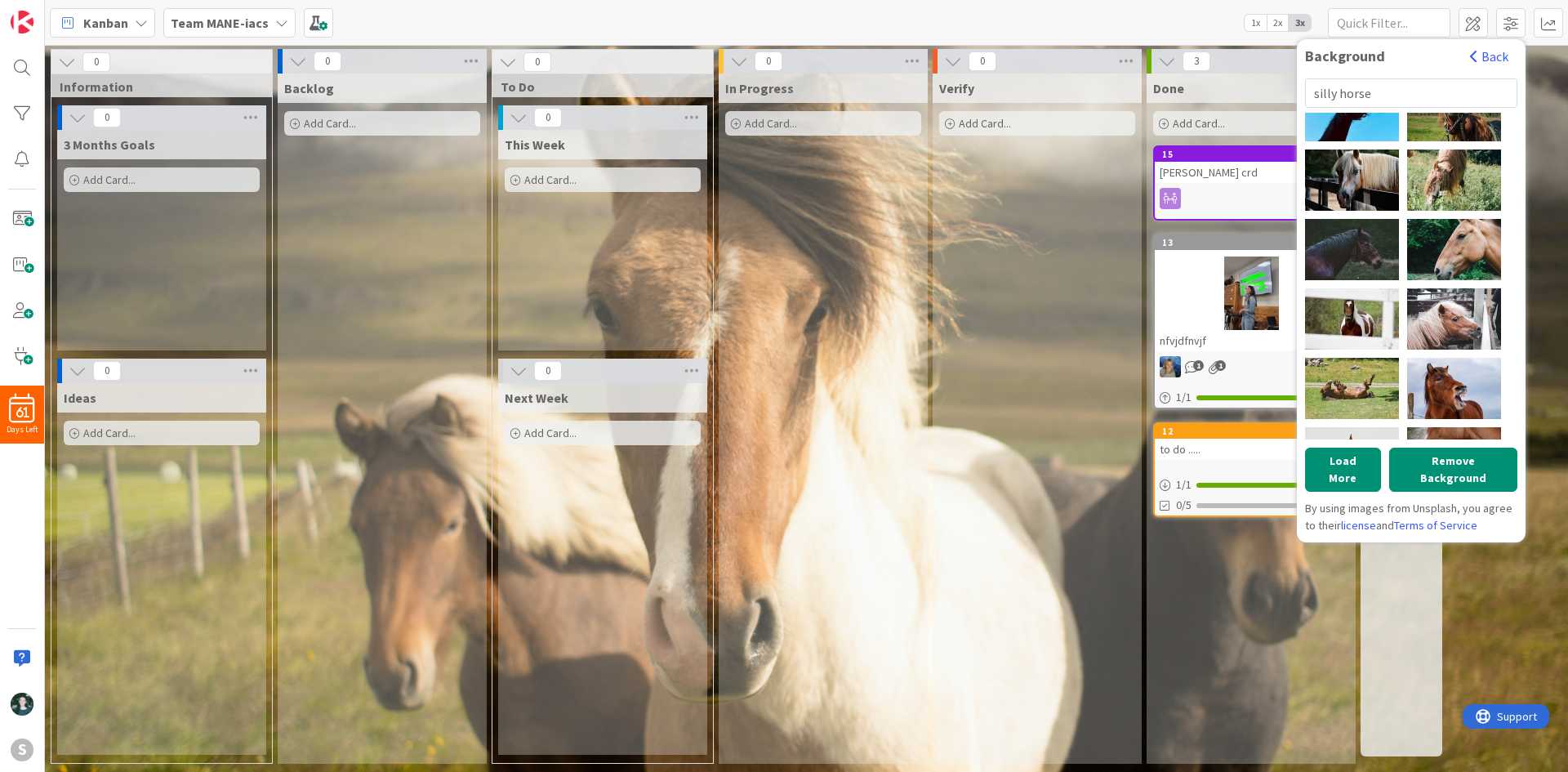
type input "silly horse"
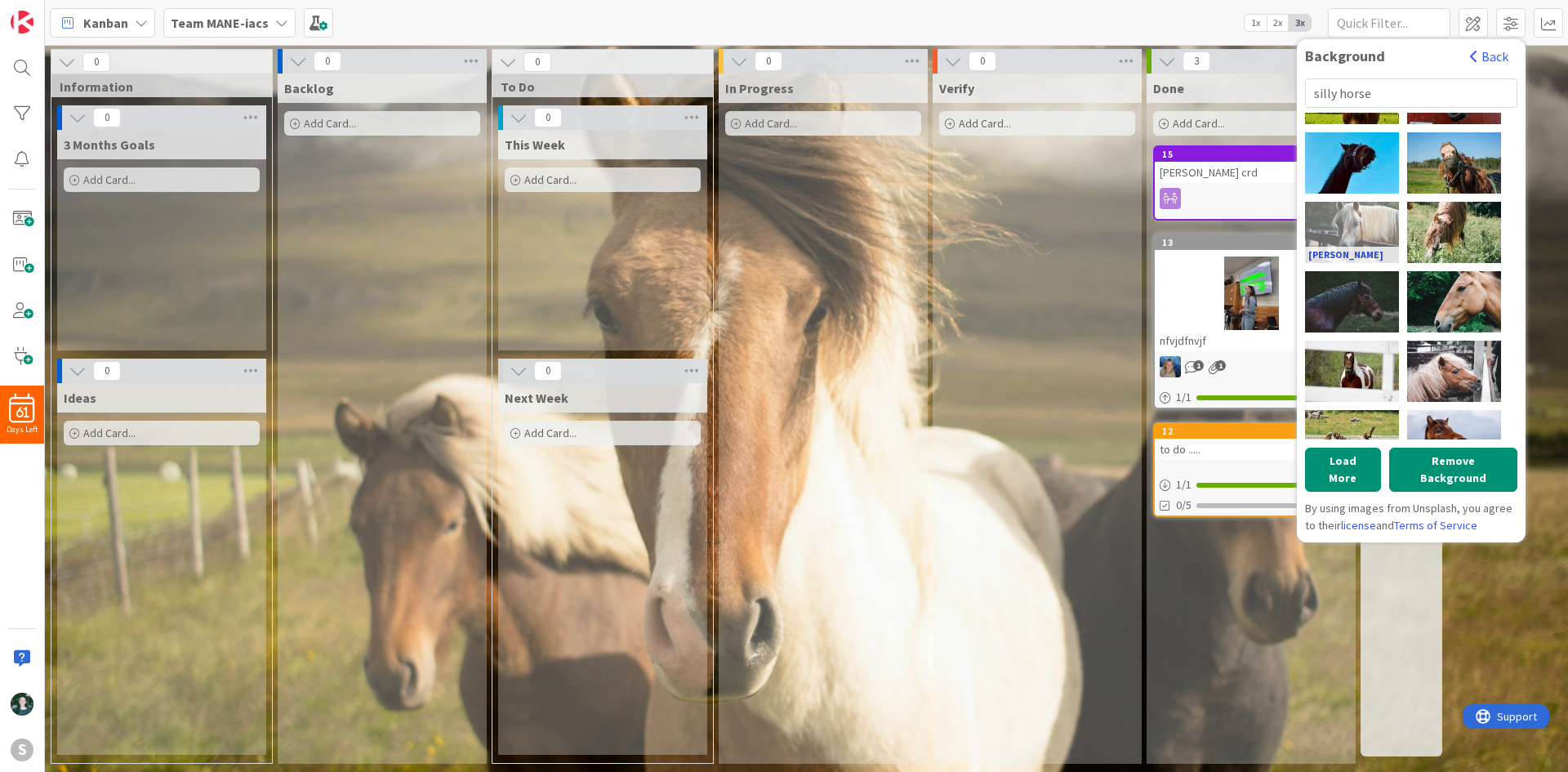
scroll to position [298, 0]
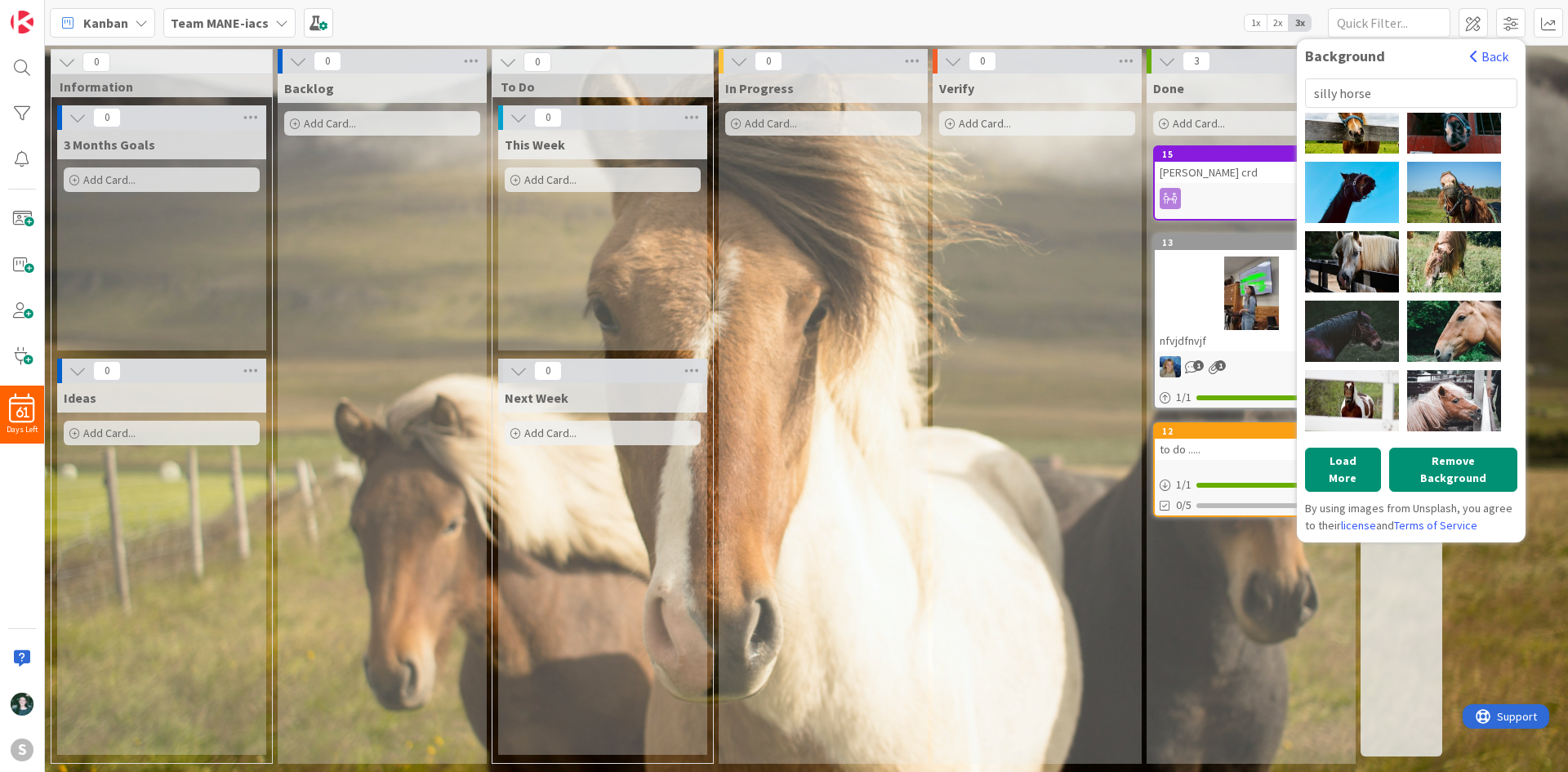
drag, startPoint x: 1396, startPoint y: 205, endPoint x: 1506, endPoint y: 57, distance: 184.4
click at [1506, 57] on button "Back" at bounding box center [1490, 56] width 40 height 18
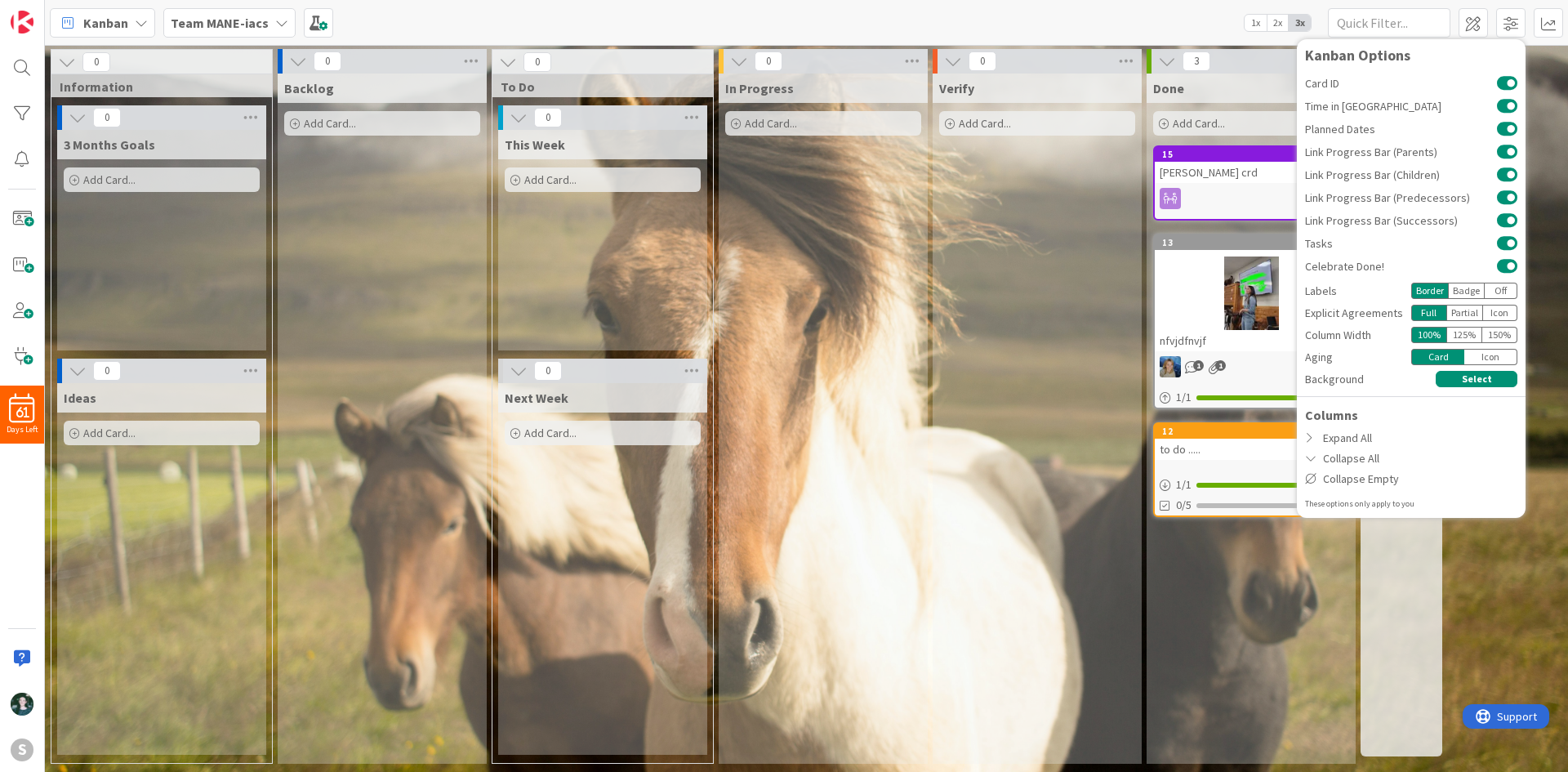
click at [1194, 16] on div "Kanban Team MANE-iacs 1x 2x 3x Kanban Options Card ID Time in Column Planned Da…" at bounding box center [806, 22] width 1523 height 45
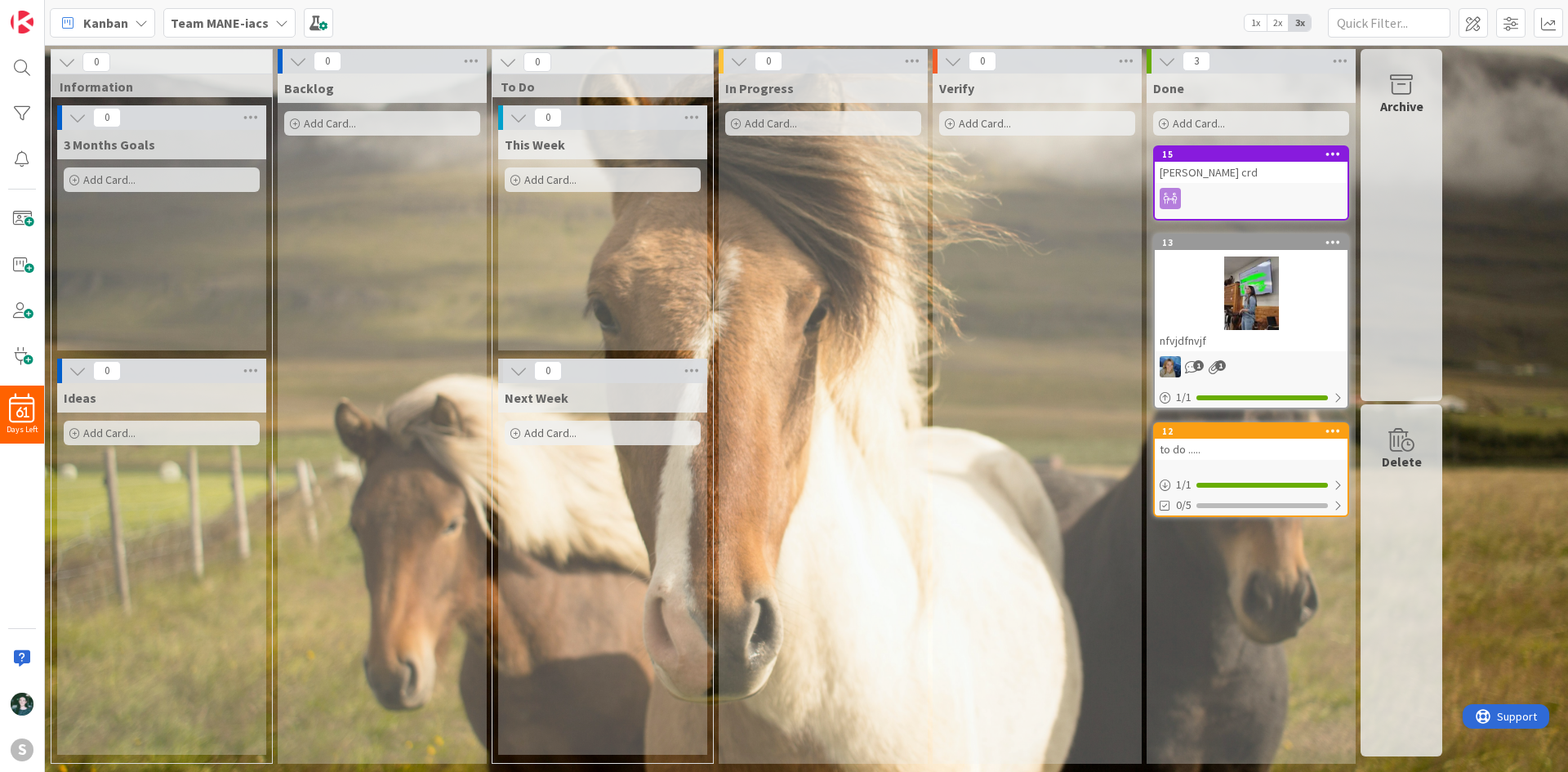
click at [247, 23] on b "Team MANE-iacs" at bounding box center [219, 23] width 98 height 16
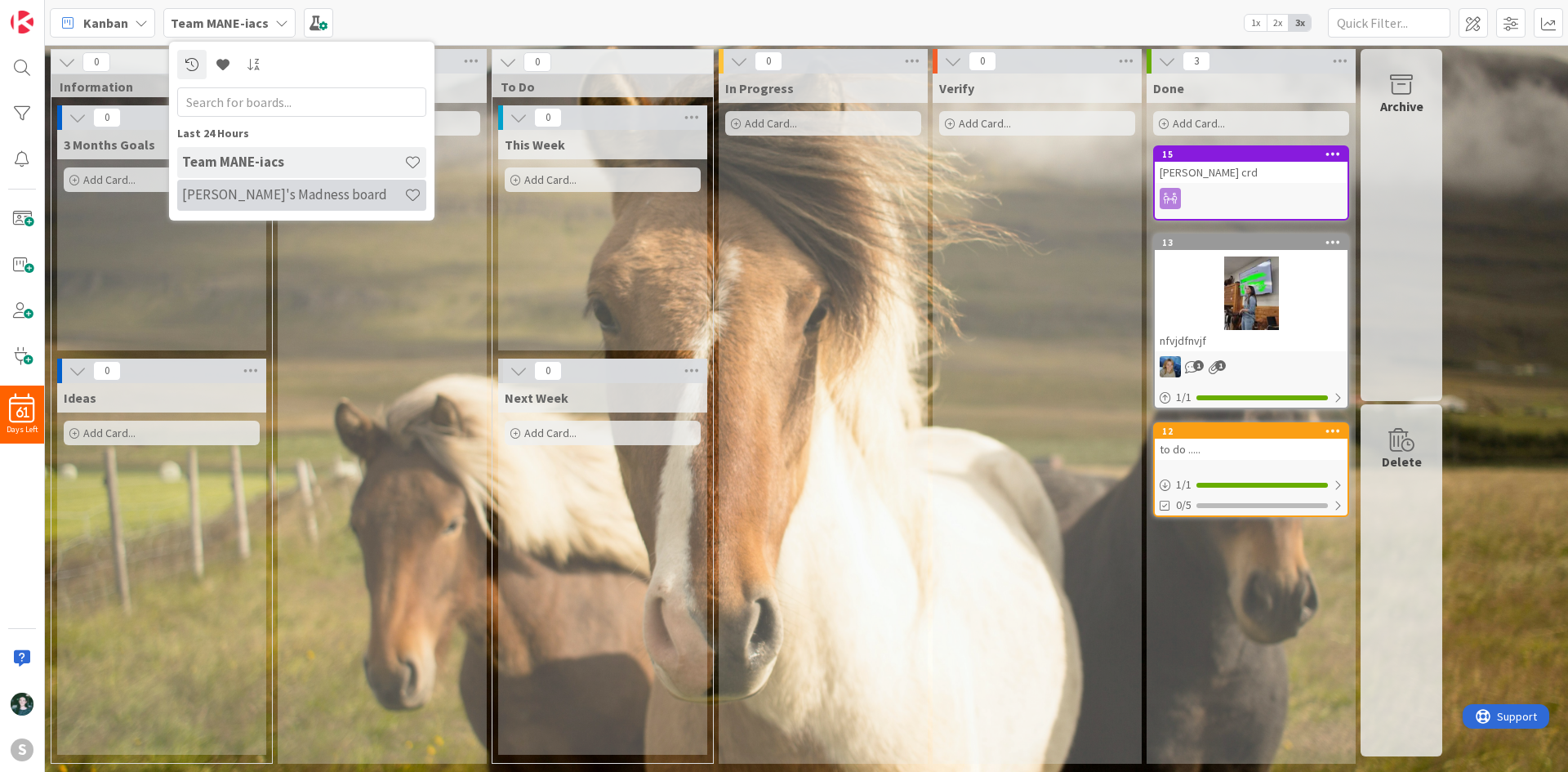
click at [305, 199] on h4 "[PERSON_NAME]'s Madness board" at bounding box center [293, 195] width 222 height 16
